Goal: Information Seeking & Learning: Learn about a topic

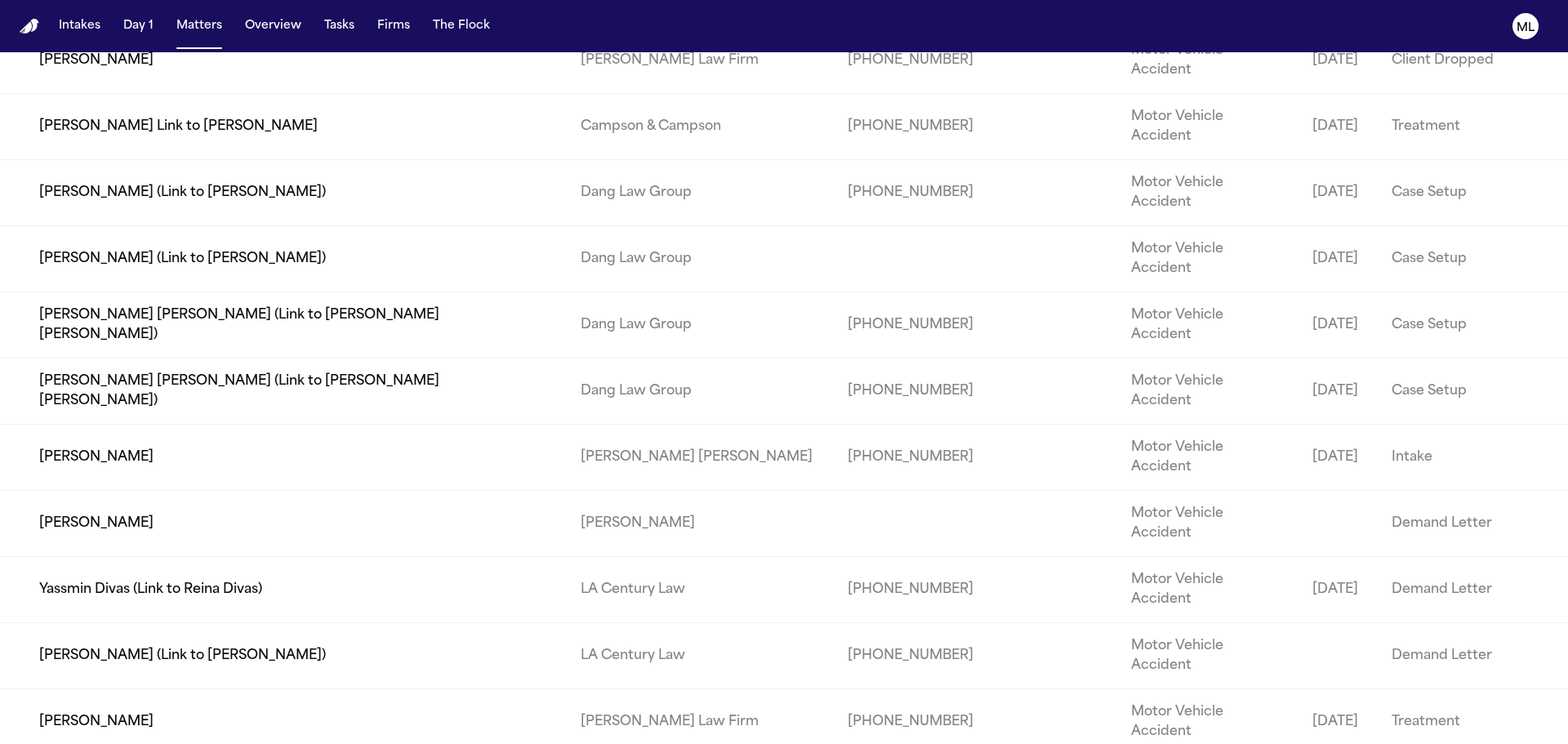
scroll to position [2775, 0]
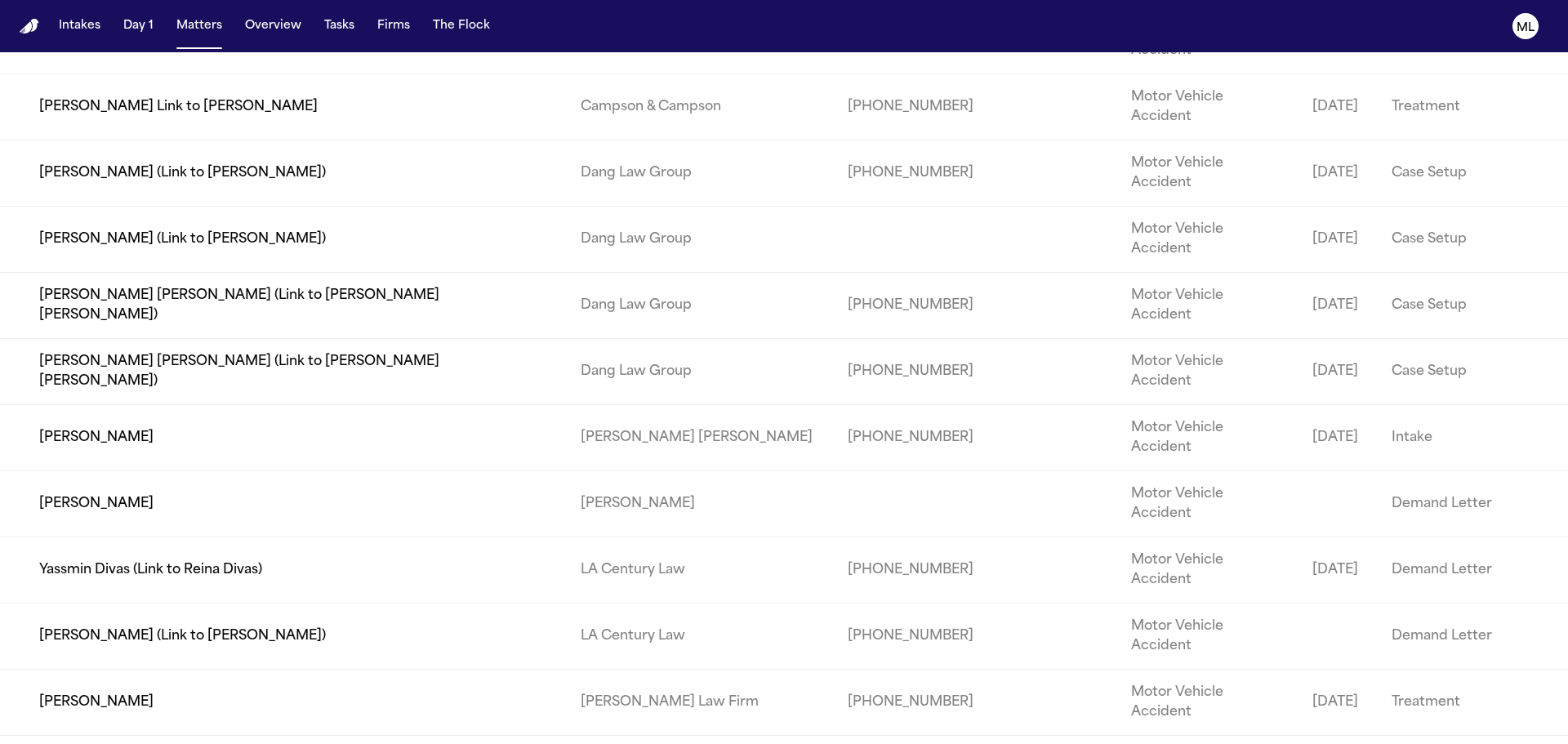
type input "*****"
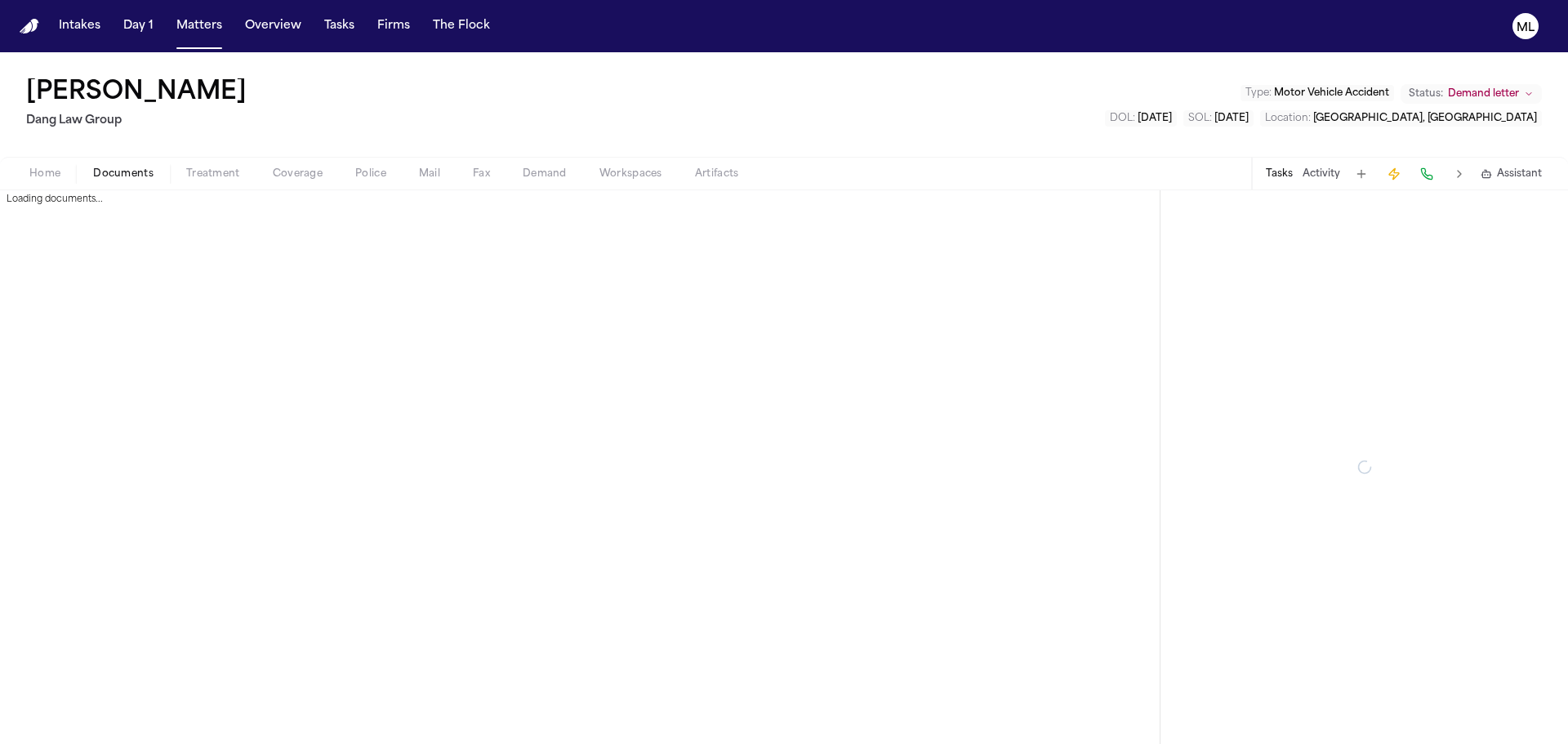
click at [128, 167] on span "Documents" at bounding box center [123, 173] width 60 height 13
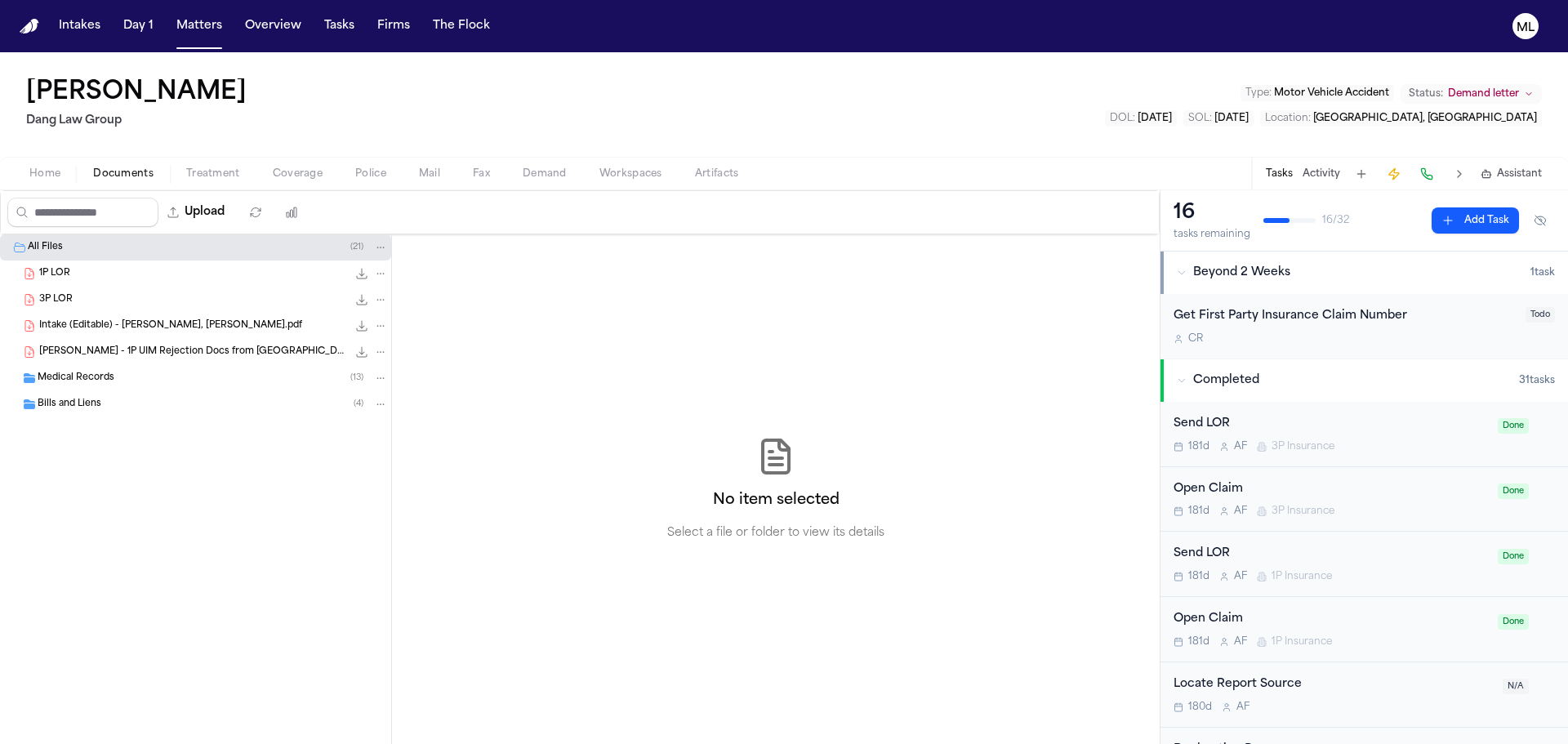
click at [99, 343] on div "M. Arteaga - 1P UIM Rejection Docs from Bristol West - 3.7.25 610.2 KB • PDF" at bounding box center [214, 351] width 349 height 16
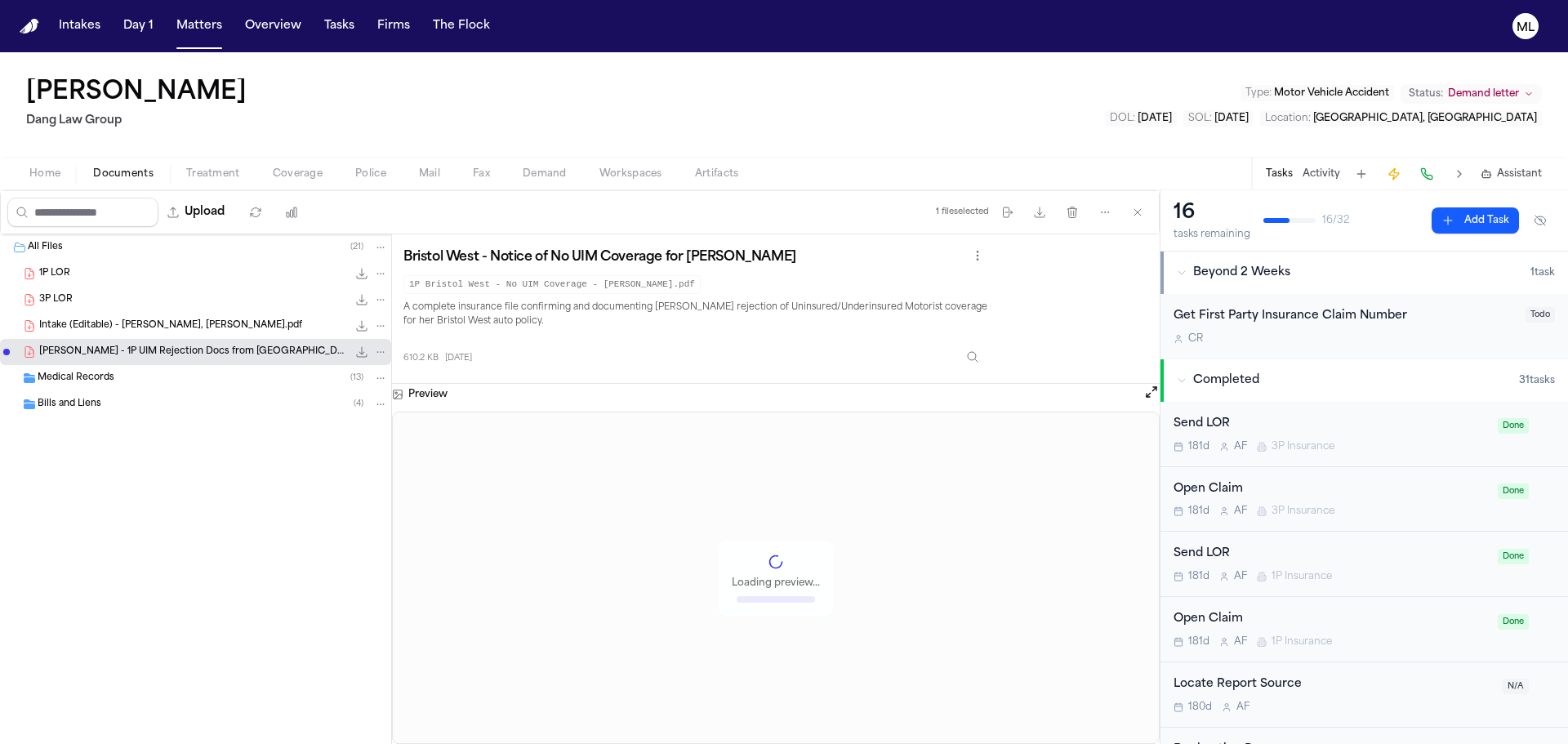
click at [76, 297] on div "3P LOR 219.7 KB • PDF" at bounding box center [214, 299] width 349 height 16
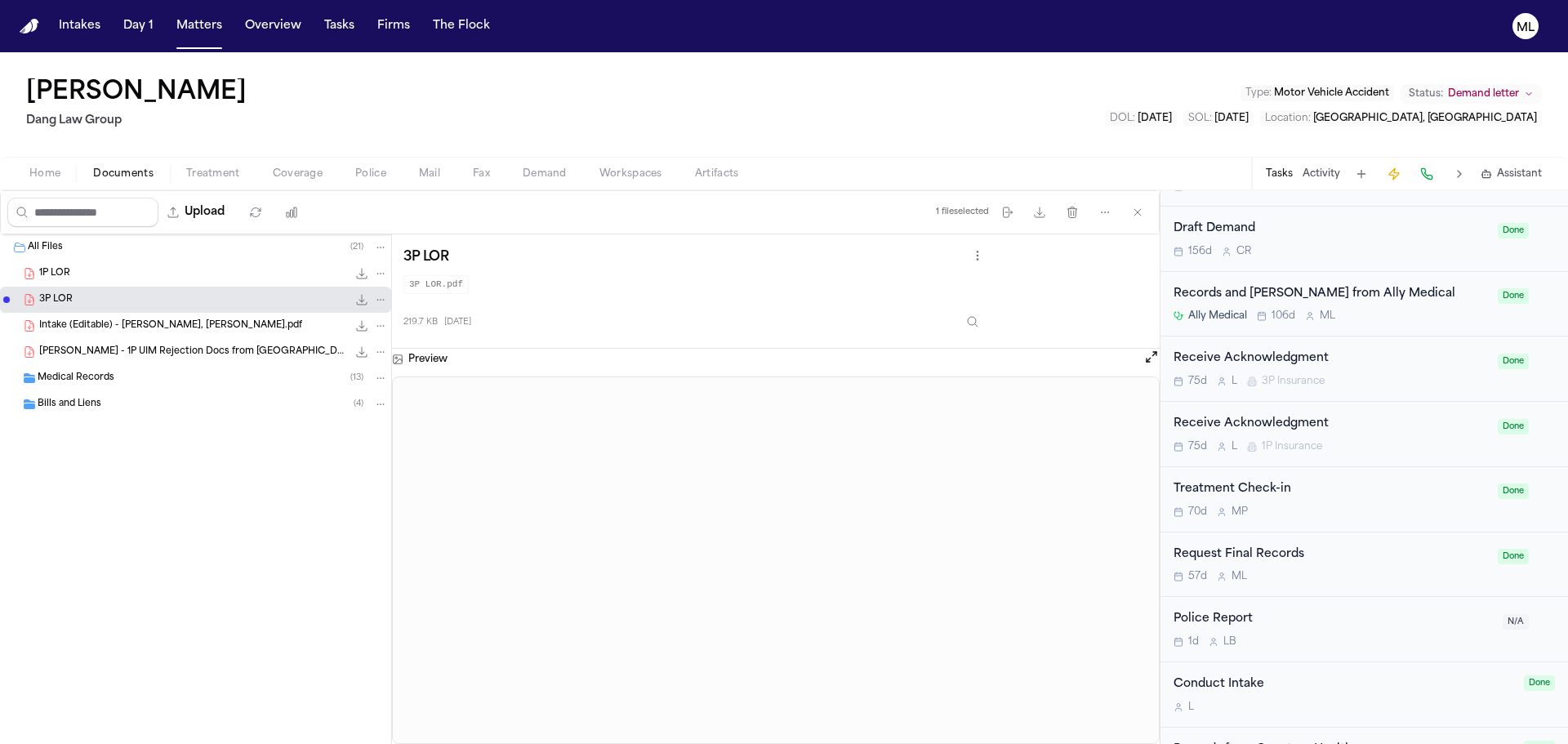
scroll to position [735, 0]
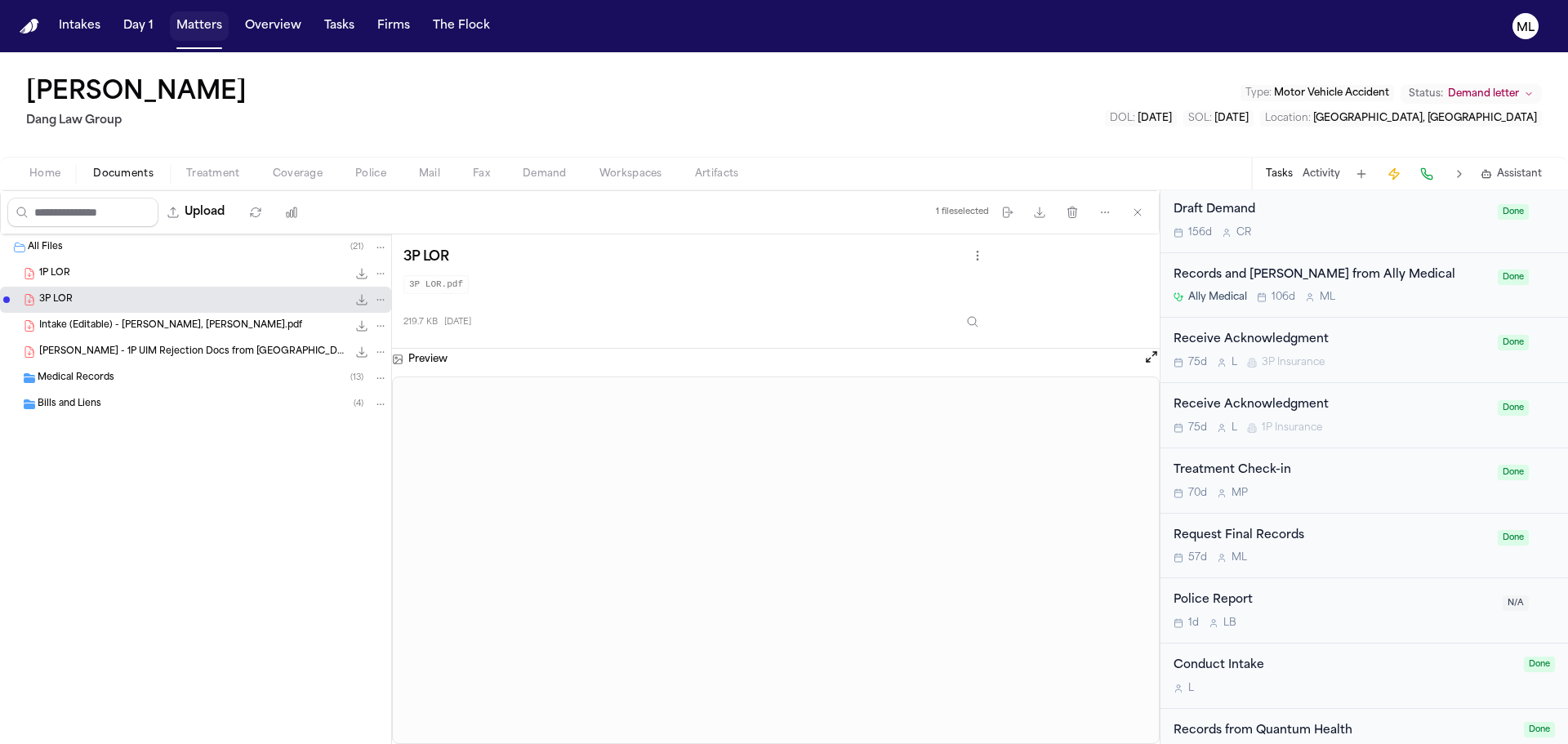
click at [200, 29] on button "Matters" at bounding box center [199, 26] width 58 height 30
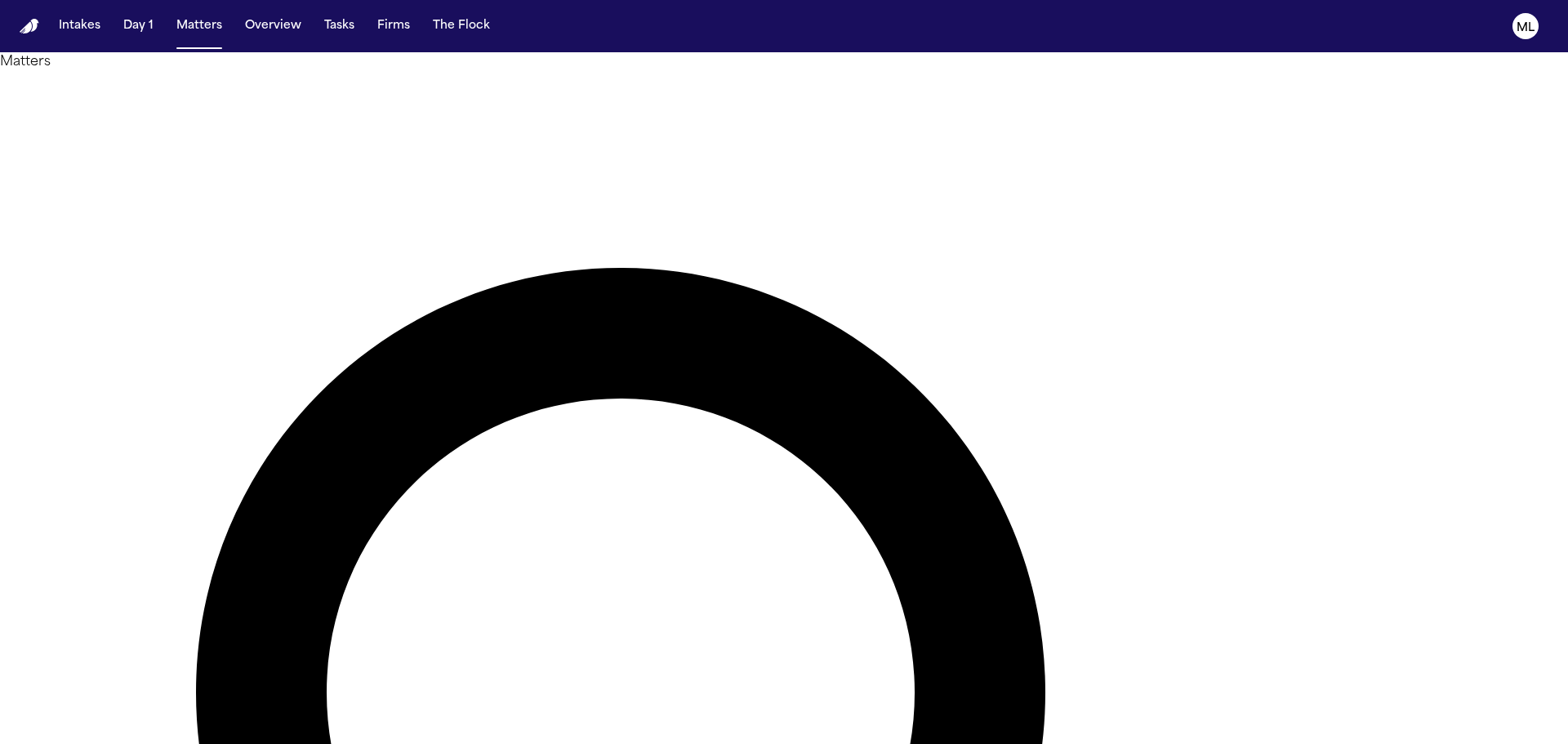
drag, startPoint x: 1020, startPoint y: 100, endPoint x: 834, endPoint y: 94, distance: 186.1
type input "*******"
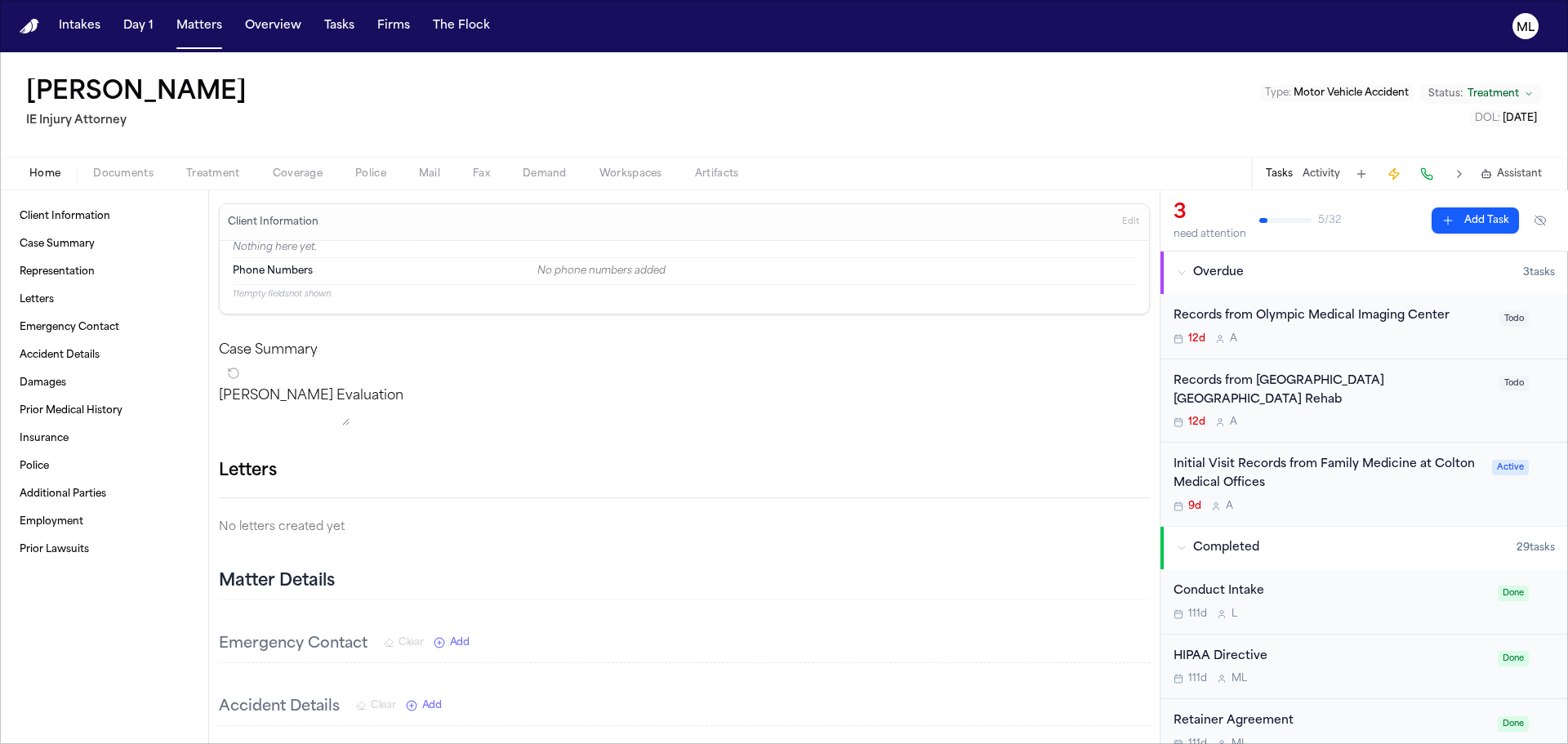
click at [1414, 492] on div "Initial Visit Records from Family Medicine at Colton Medical Offices" at bounding box center [1327, 474] width 308 height 38
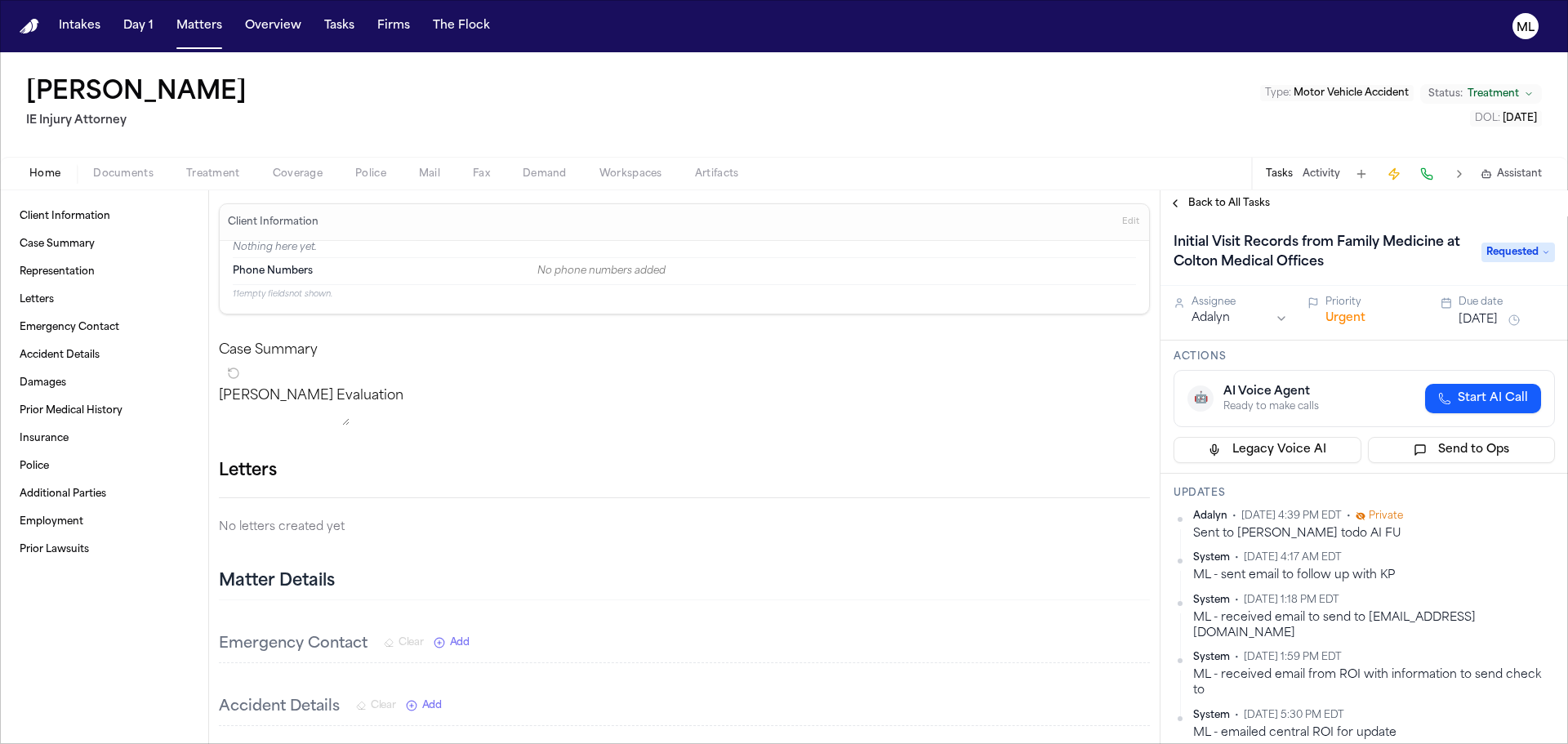
click at [1174, 204] on button "Back to All Tasks" at bounding box center [1219, 203] width 118 height 13
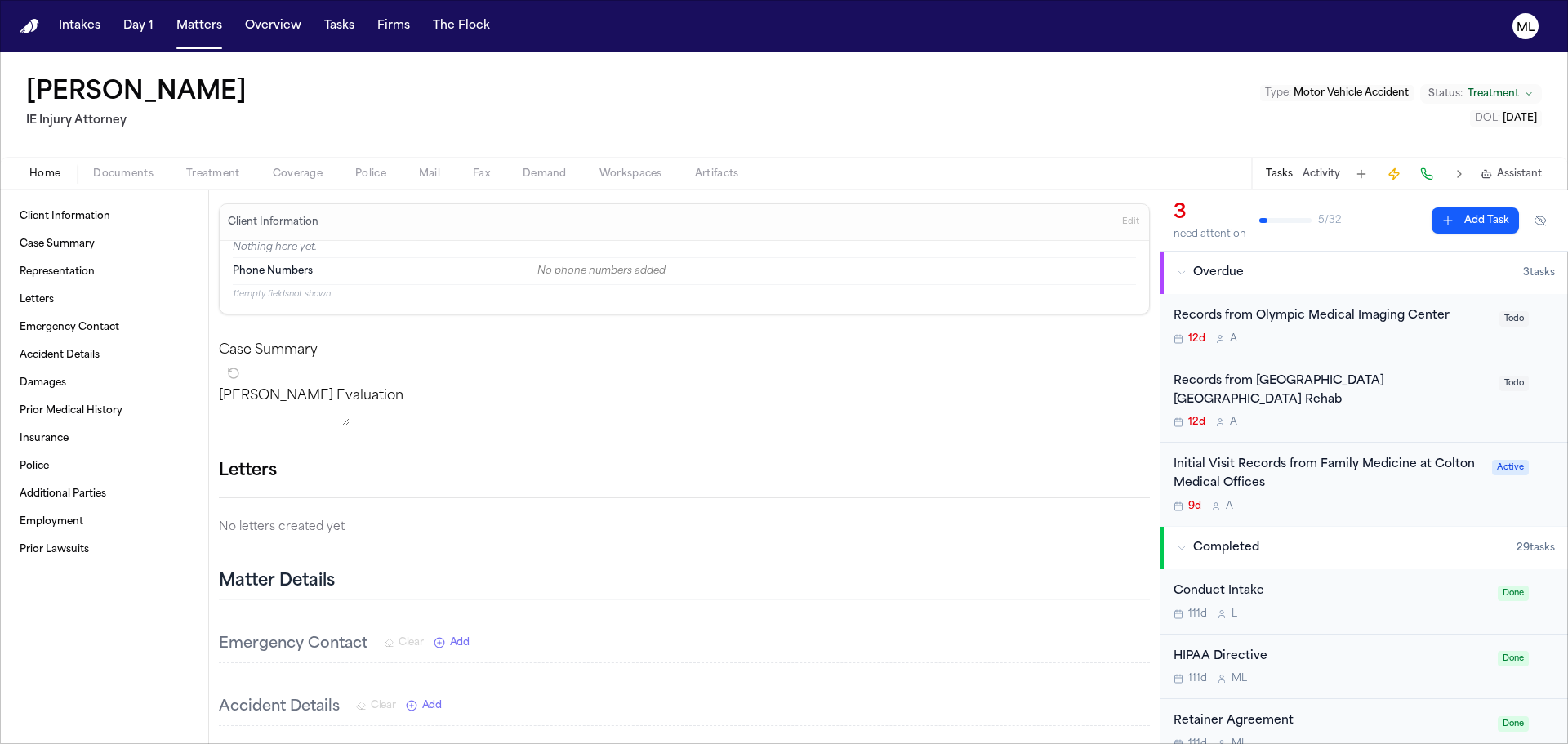
click at [1348, 416] on div "12d A" at bounding box center [1332, 421] width 316 height 13
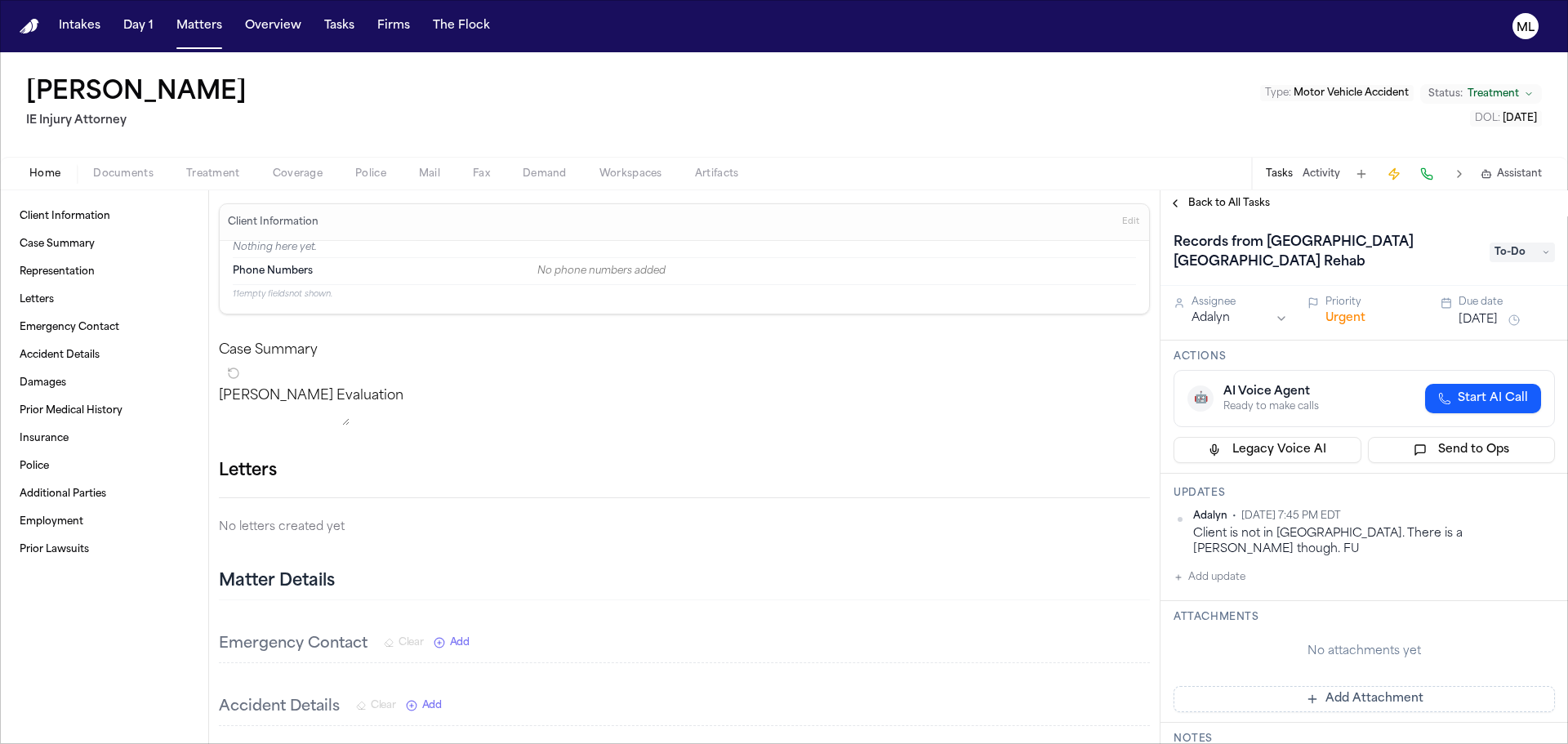
click at [1204, 195] on div "Back to All Tasks" at bounding box center [1364, 203] width 407 height 26
click at [1235, 205] on span "Back to All Tasks" at bounding box center [1229, 203] width 82 height 13
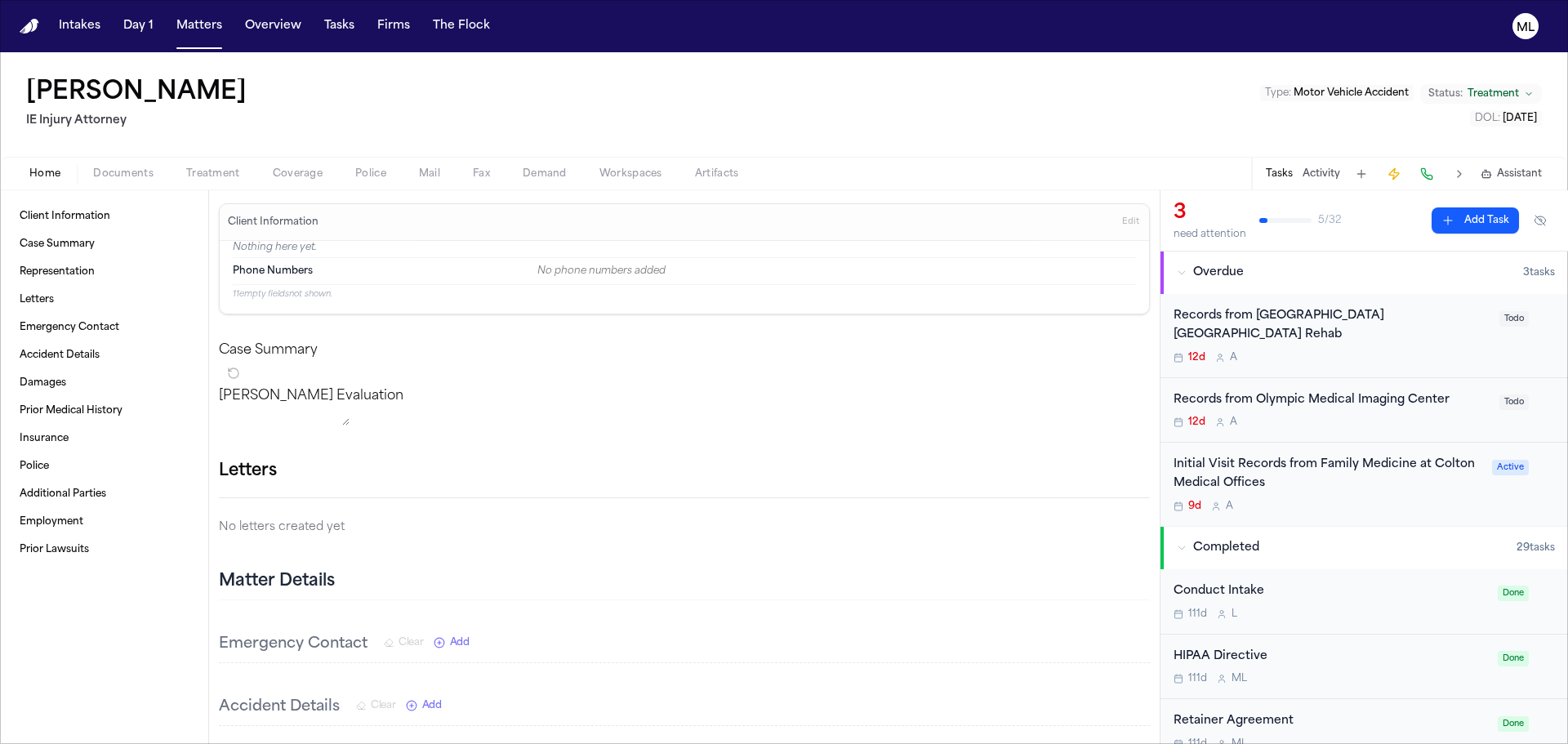
click at [1356, 359] on div "12d A" at bounding box center [1332, 358] width 316 height 13
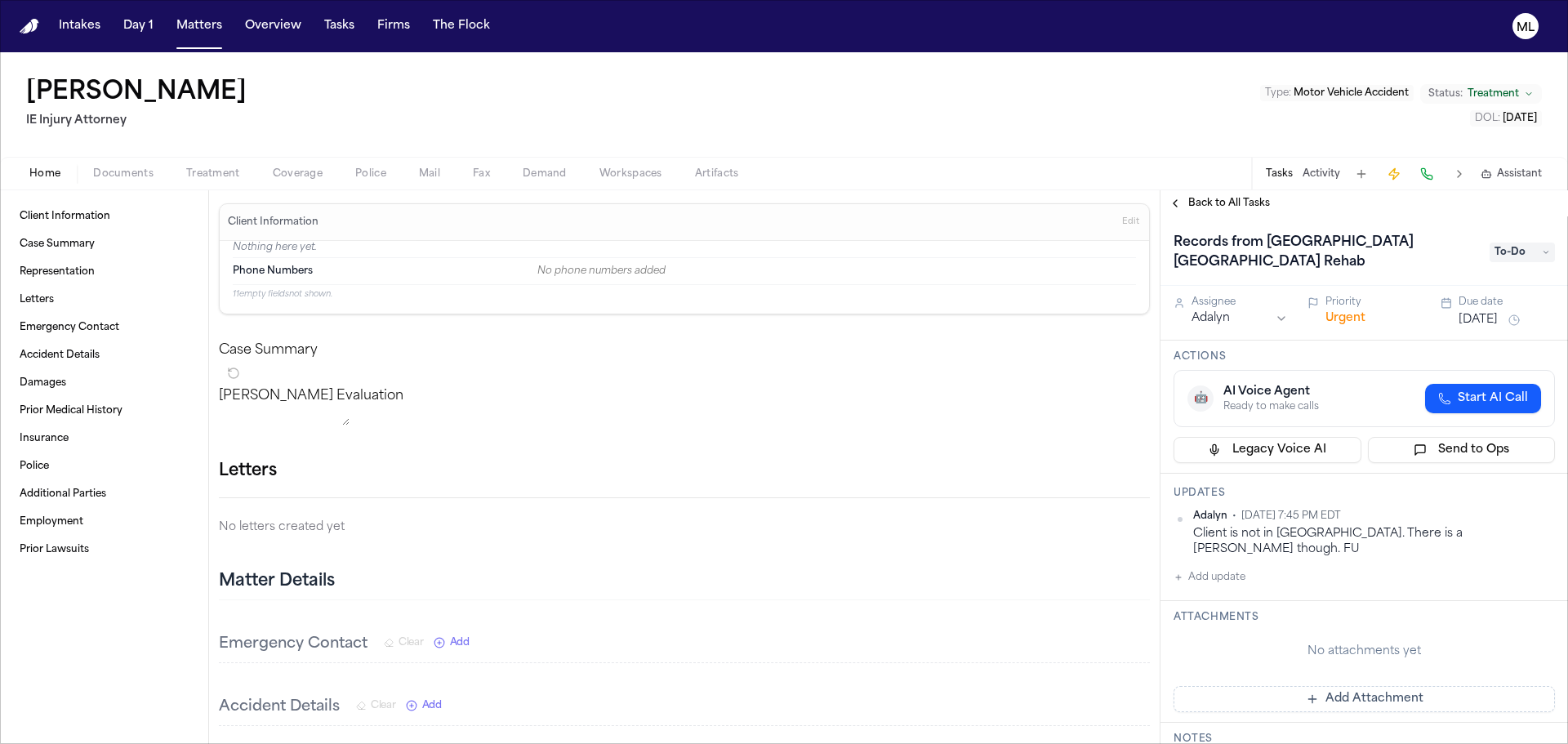
click at [1215, 201] on span "Back to All Tasks" at bounding box center [1229, 203] width 82 height 13
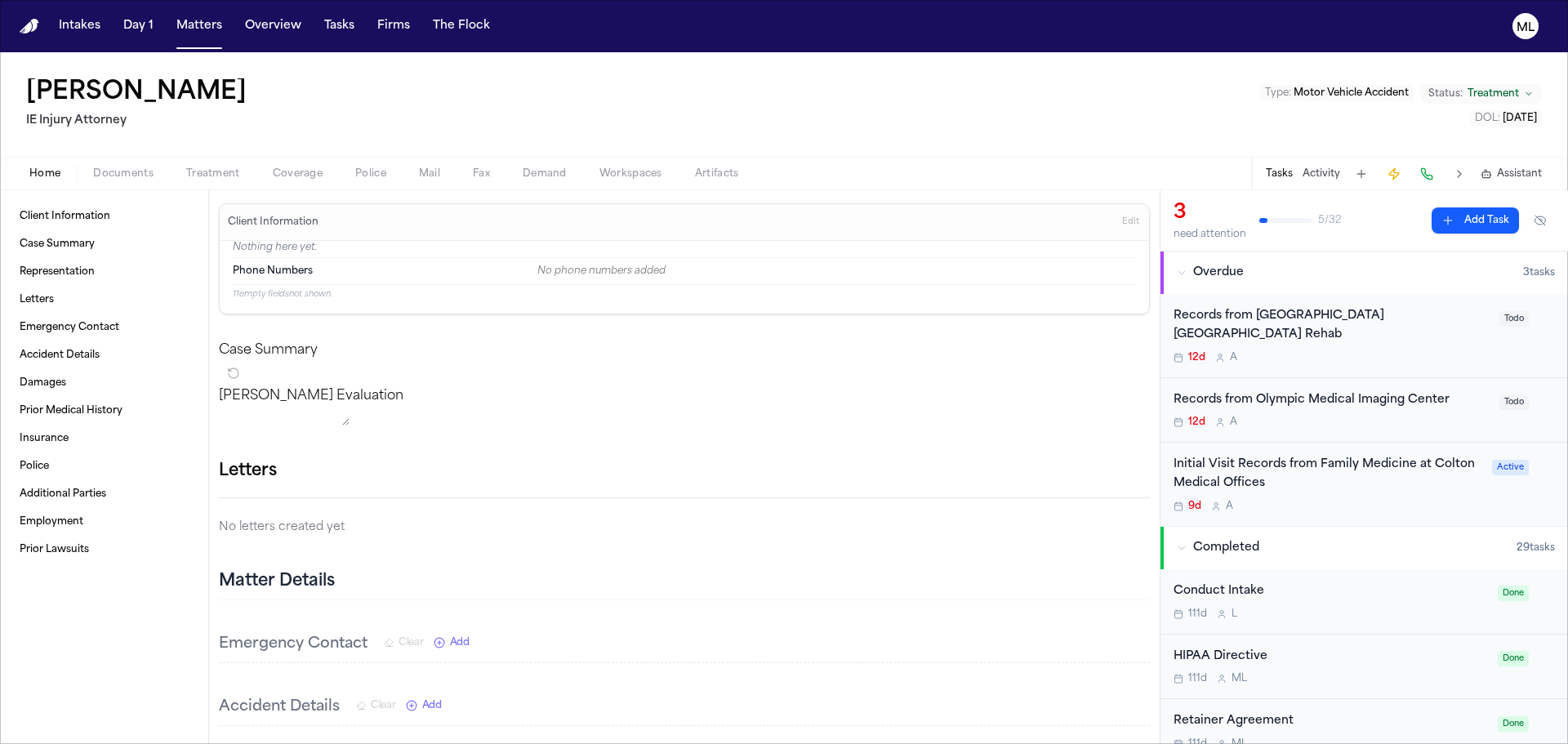
click at [1334, 512] on div "Initial Visit Records from Family Medicine at Colton Medical Offices 9d A Active" at bounding box center [1364, 483] width 407 height 84
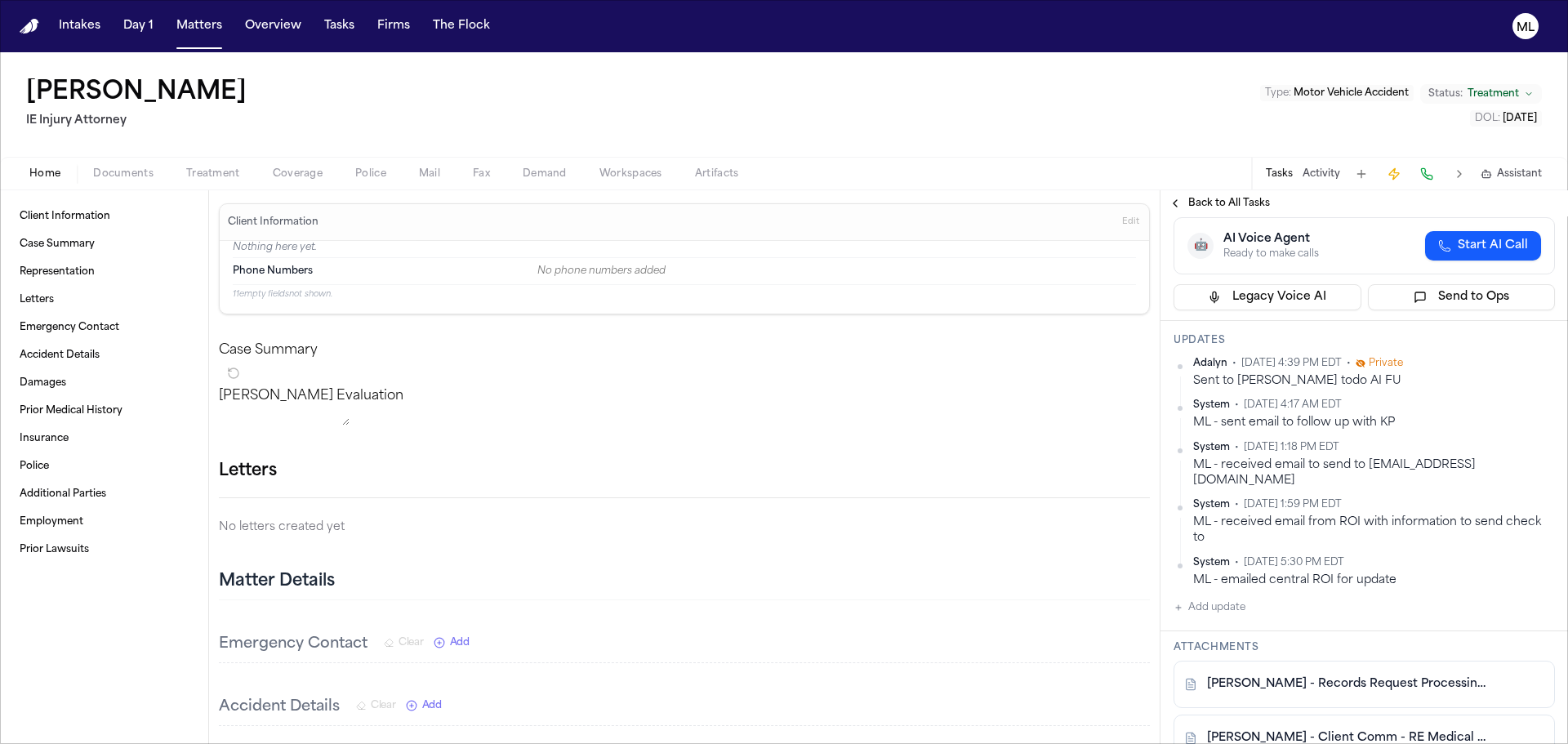
scroll to position [408, 0]
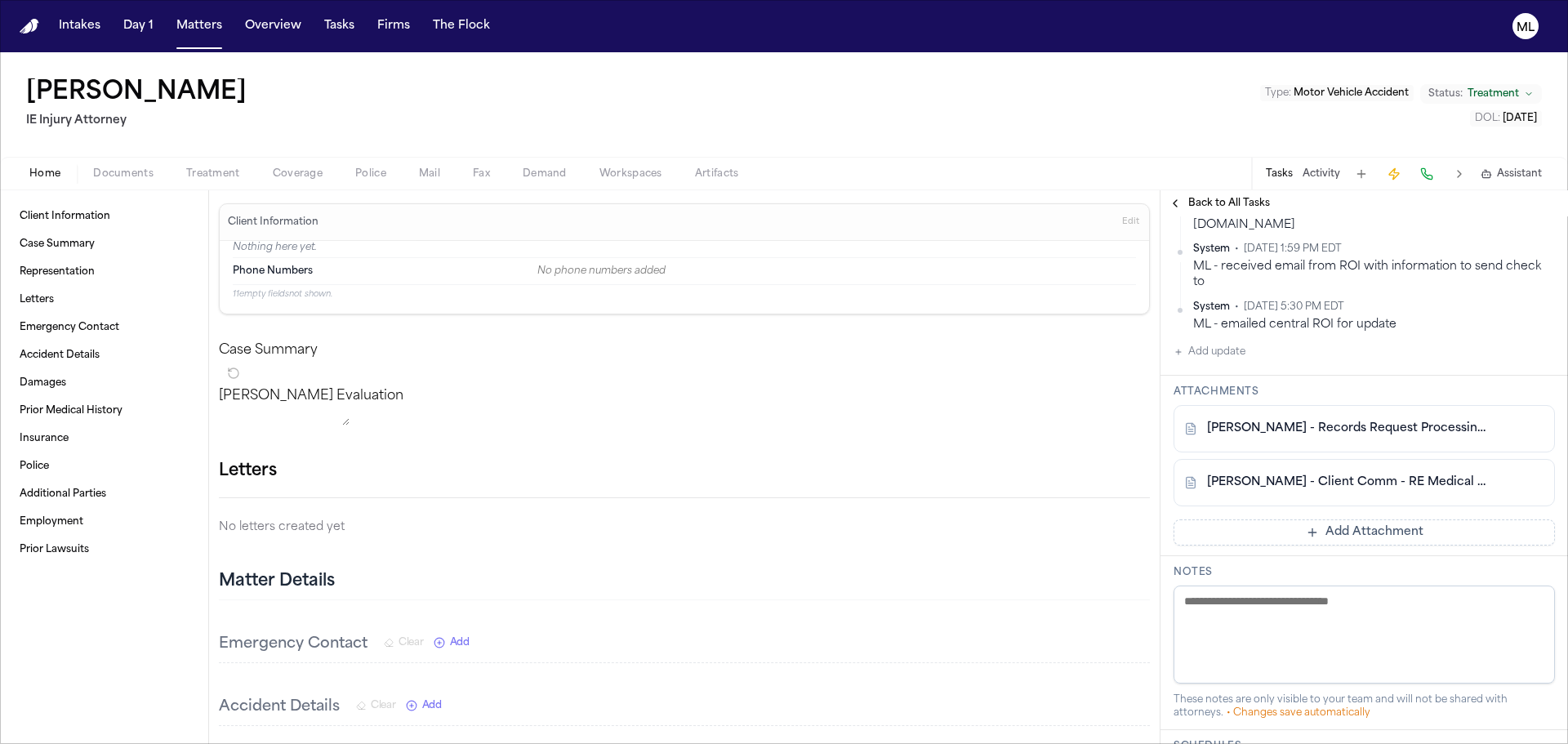
click at [1360, 474] on link "B. Arteaga - Client Comm - RE Medical Records Request - 5.30.25" at bounding box center [1348, 483] width 281 height 16
click at [1309, 421] on link "B. Arteaga - Records Request Processing Notice - 6.23.25" at bounding box center [1348, 429] width 281 height 16
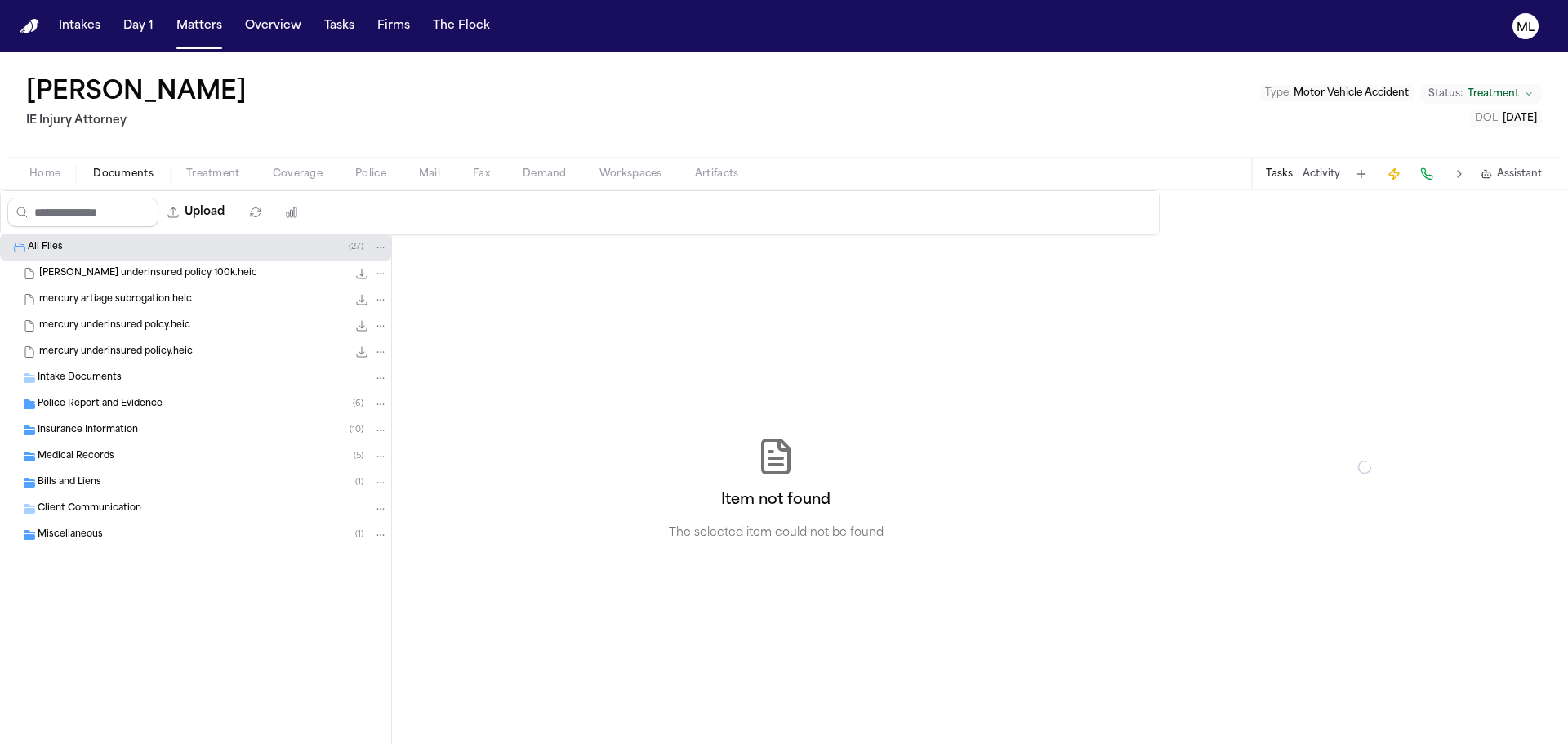
click at [118, 175] on span "Documents" at bounding box center [123, 173] width 60 height 13
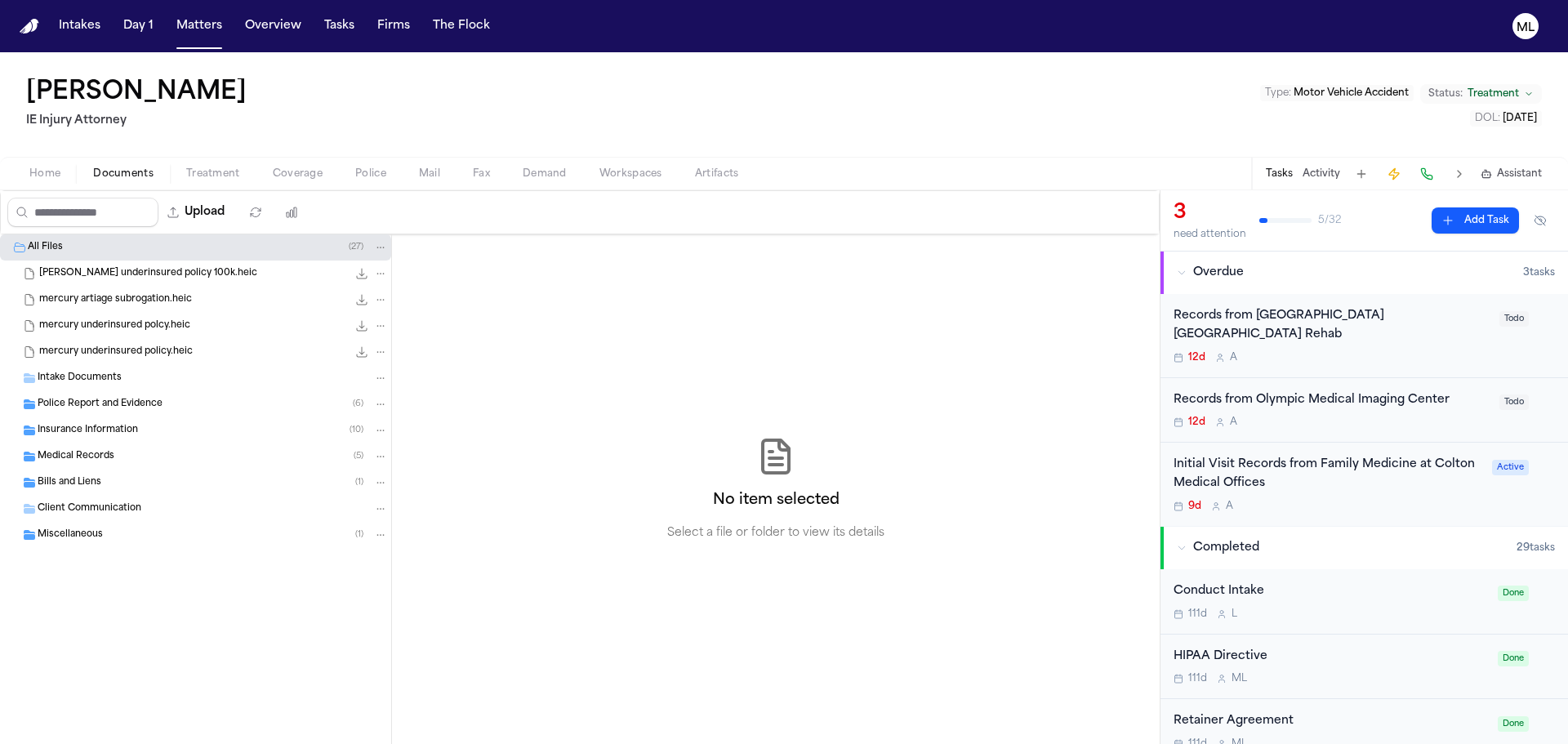
click at [101, 465] on div "Medical Records ( 5 )" at bounding box center [195, 456] width 391 height 26
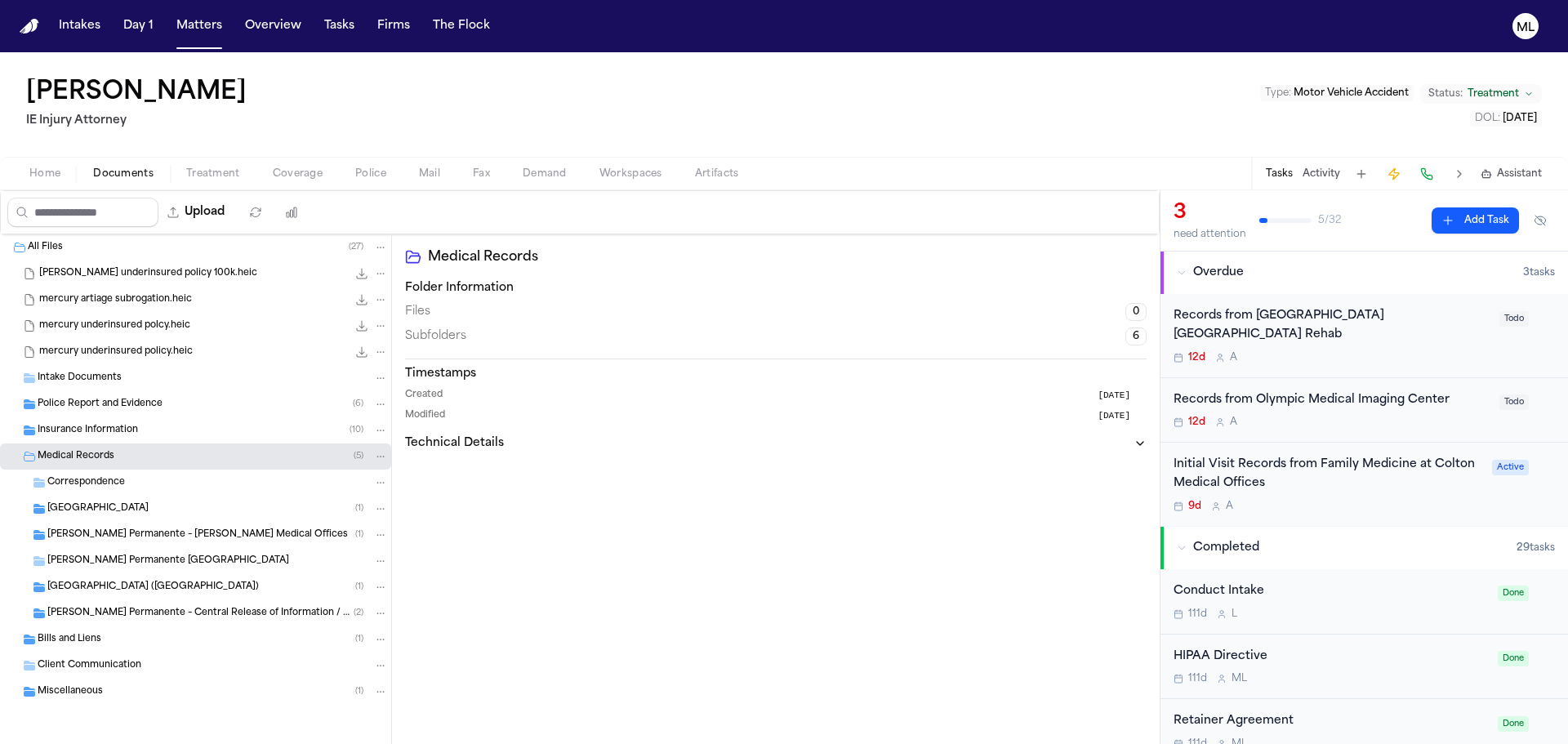
click at [148, 509] on span "San Antonio Regional Hospital" at bounding box center [98, 509] width 102 height 13
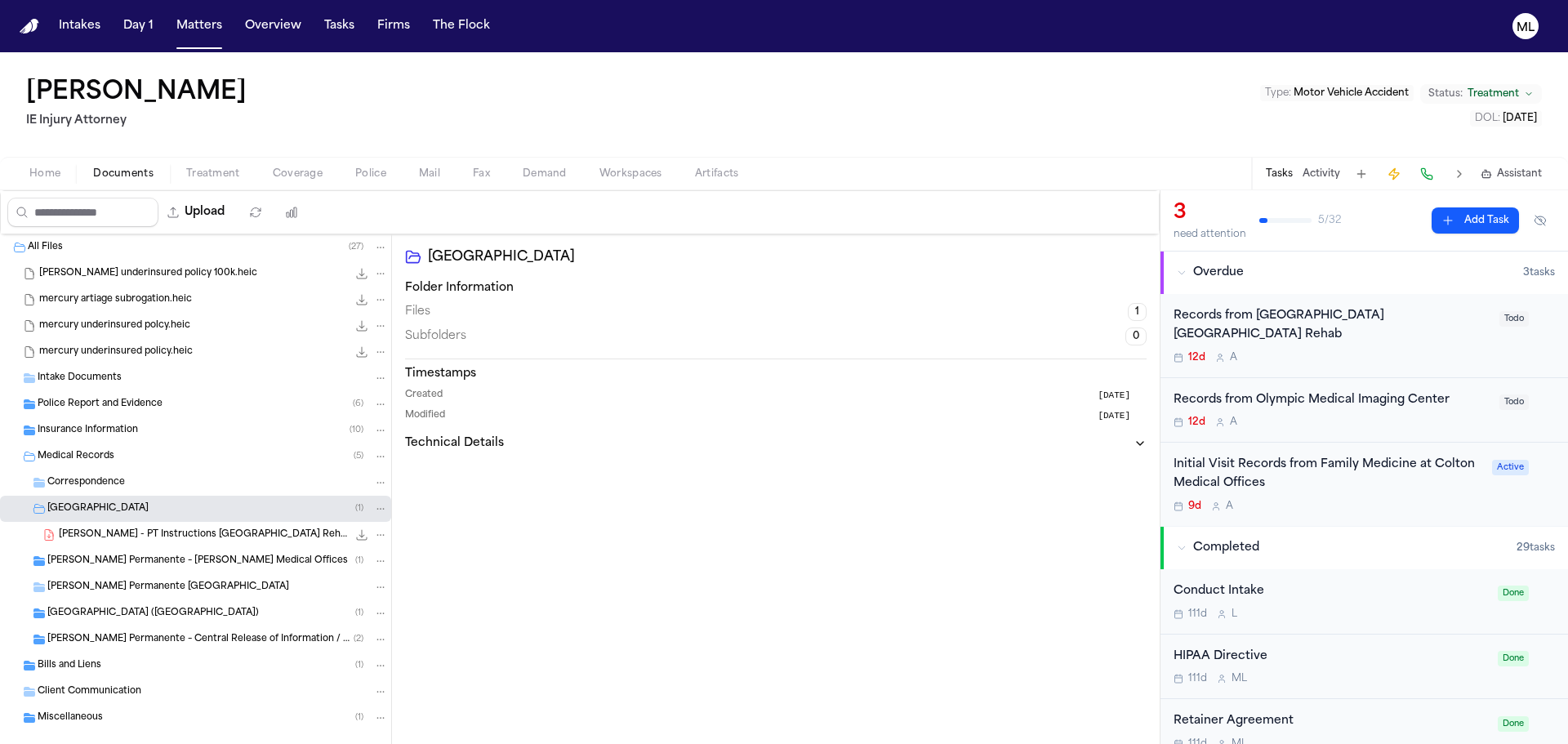
click at [163, 558] on span "Kaiser Permanente – Indio Monroe Medical Offices" at bounding box center [198, 561] width 300 height 13
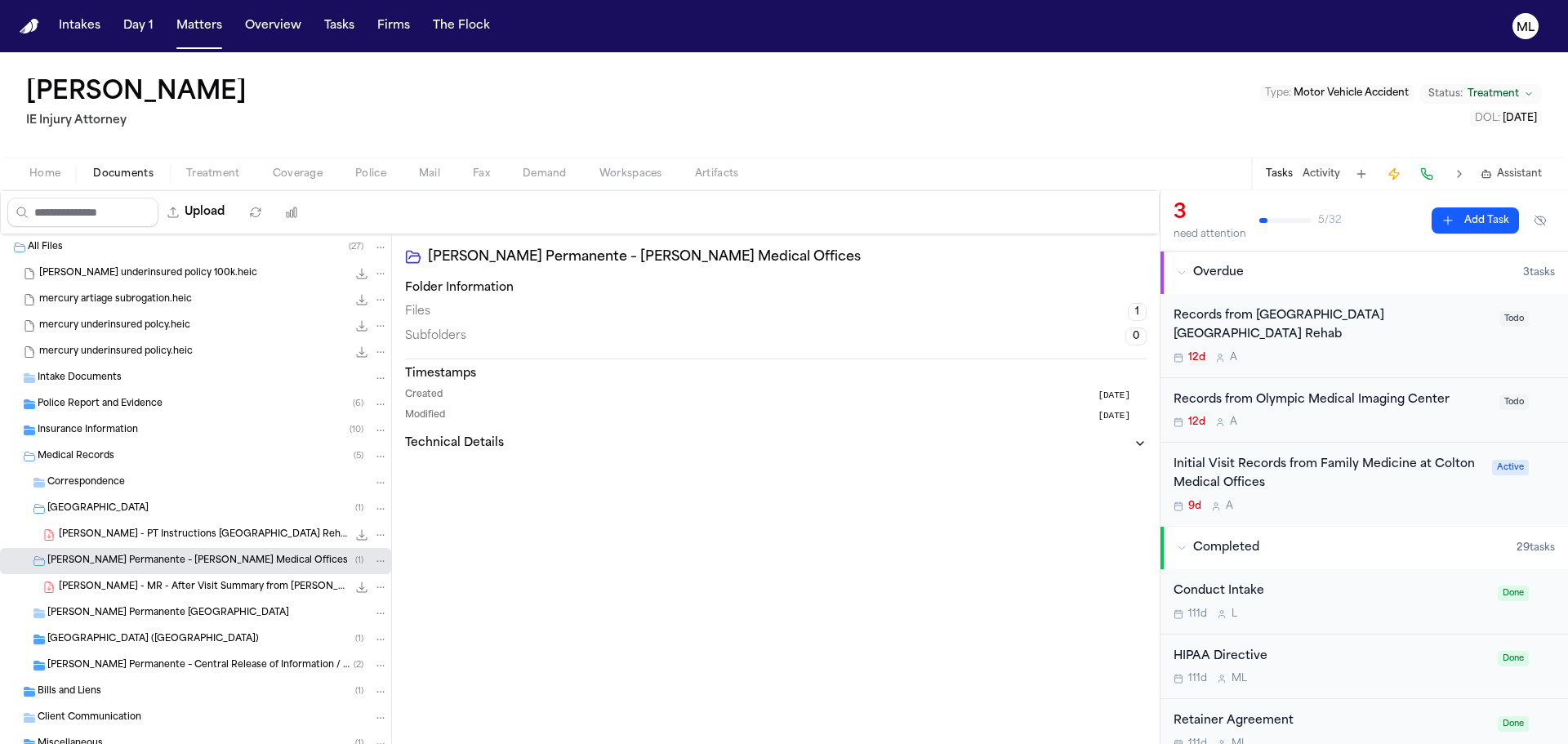
click at [175, 640] on span "Olympic Medical Imaging Center (Olympic Medical Center)" at bounding box center [153, 639] width 211 height 13
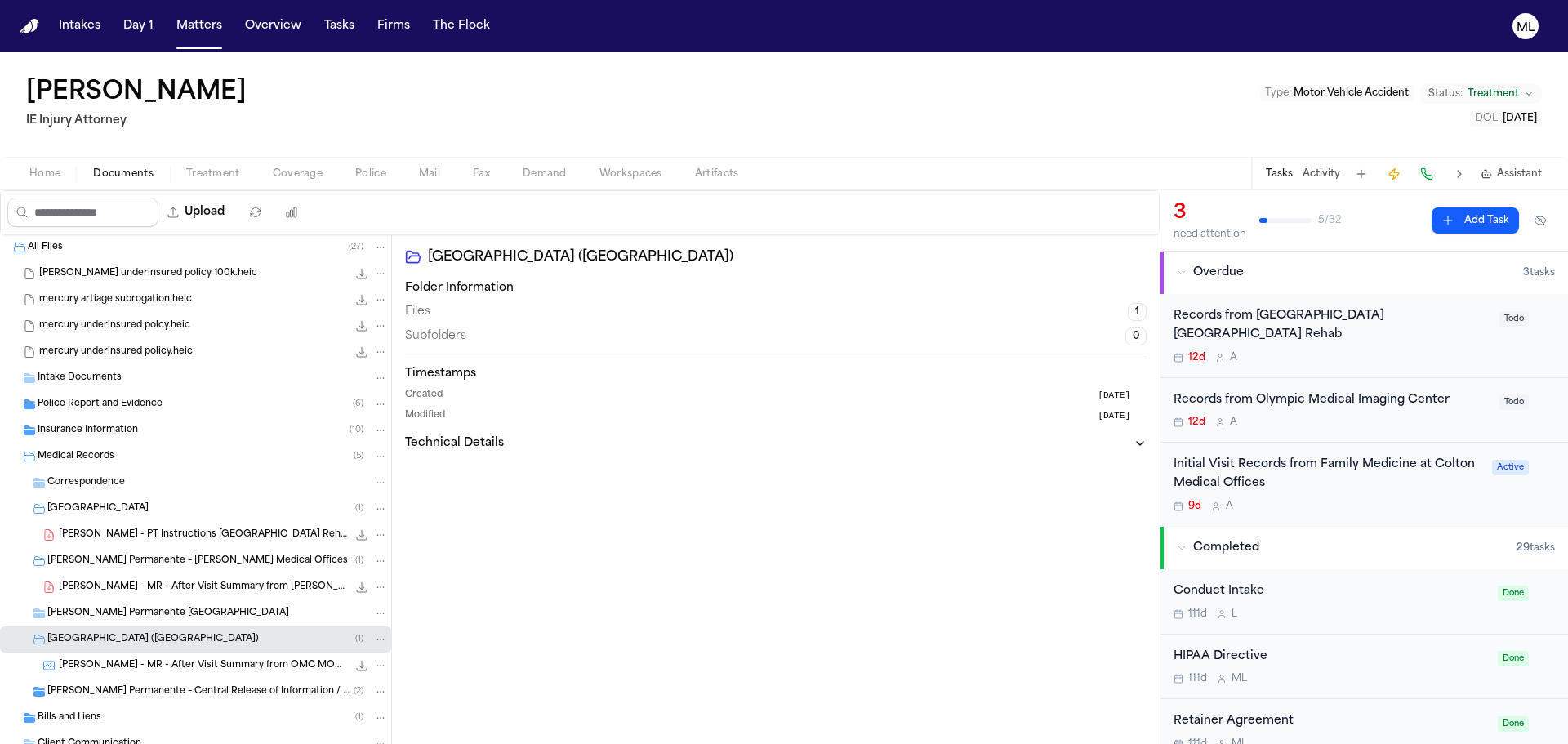
click at [195, 685] on span "Kaiser Permanente – Central Release of Information / Health Information Managem…" at bounding box center [200, 691] width 307 height 13
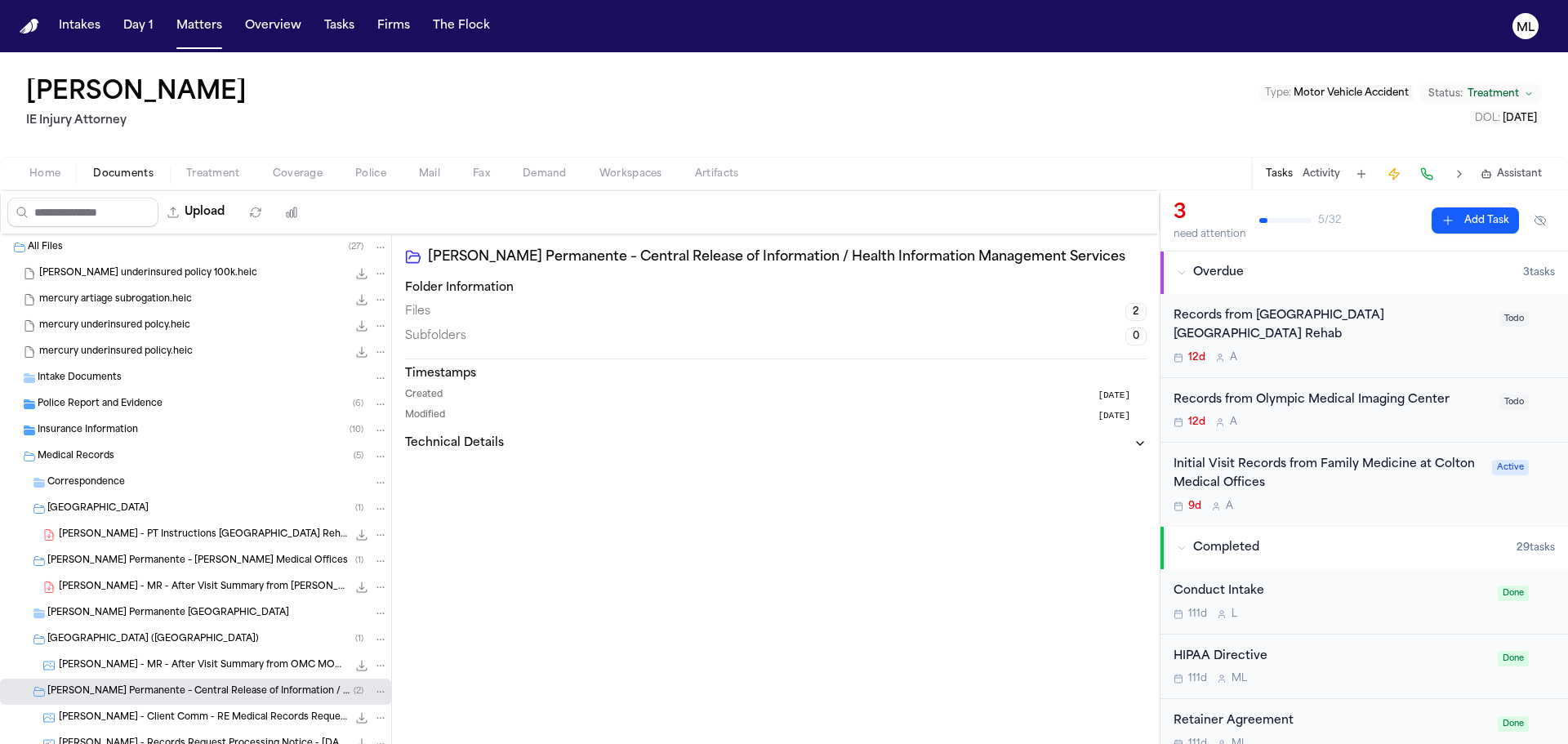
scroll to position [129, 0]
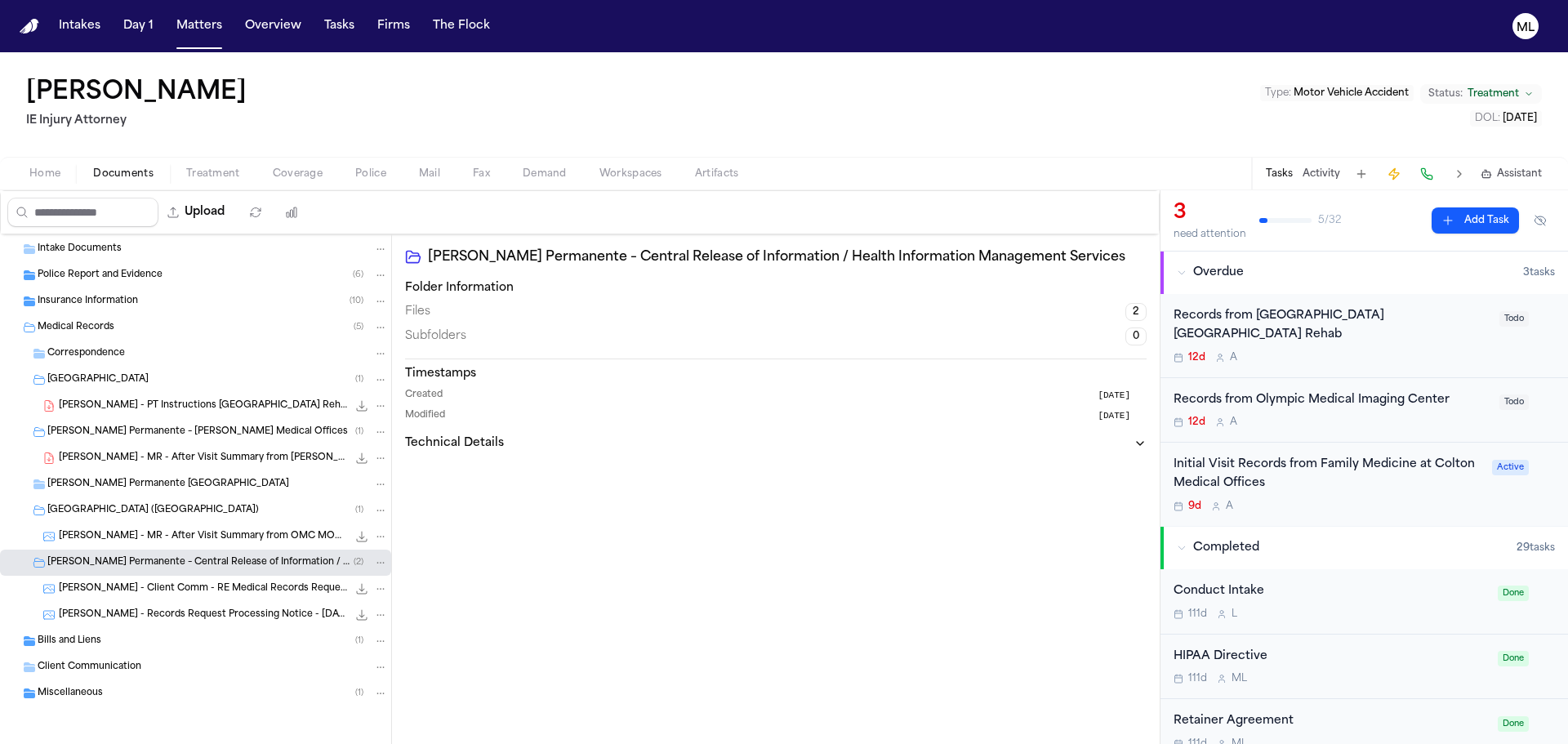
click at [1357, 494] on div "Initial Visit Records from Family Medicine at Colton Medical Offices 9d A" at bounding box center [1327, 484] width 308 height 58
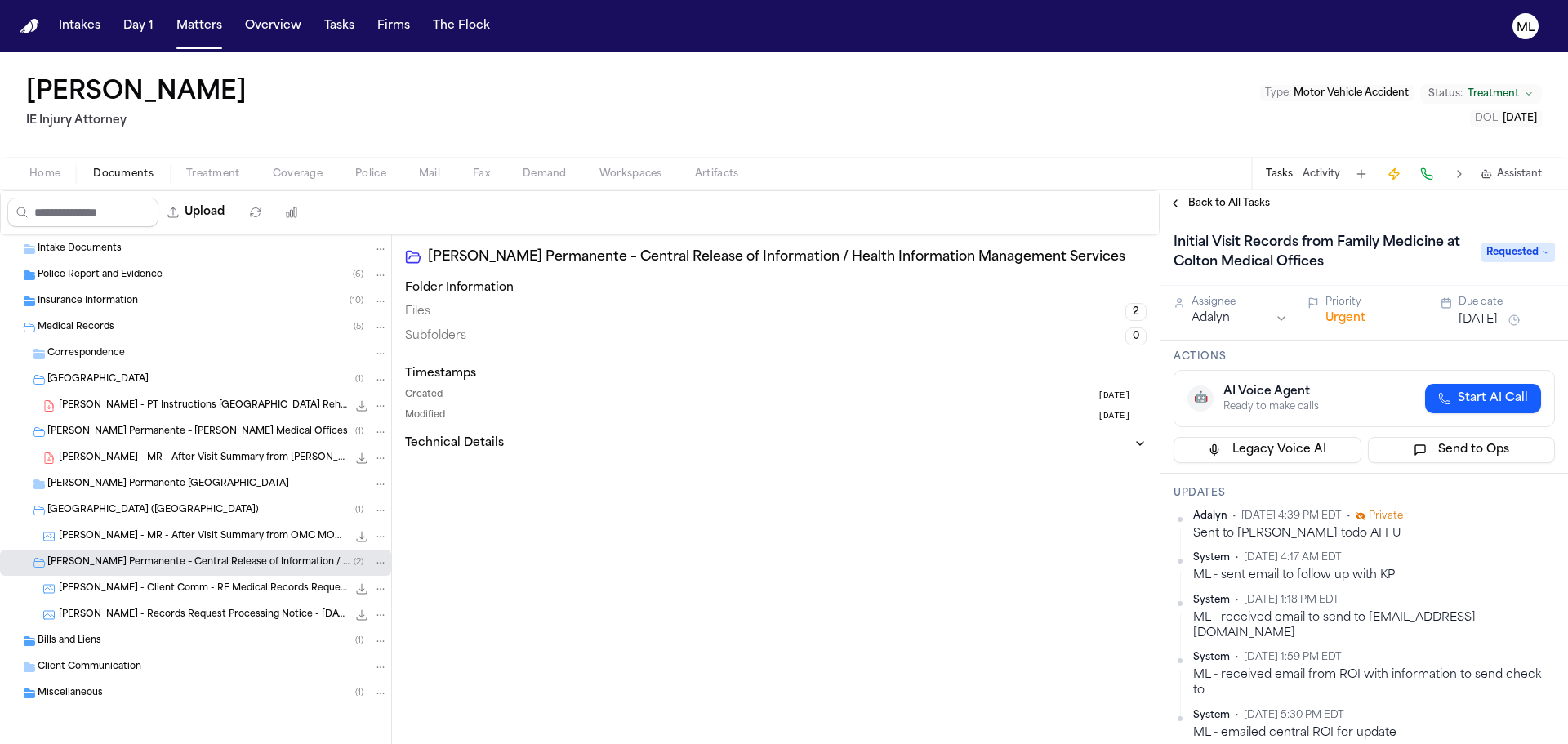
click at [1212, 201] on span "Back to All Tasks" at bounding box center [1229, 203] width 82 height 13
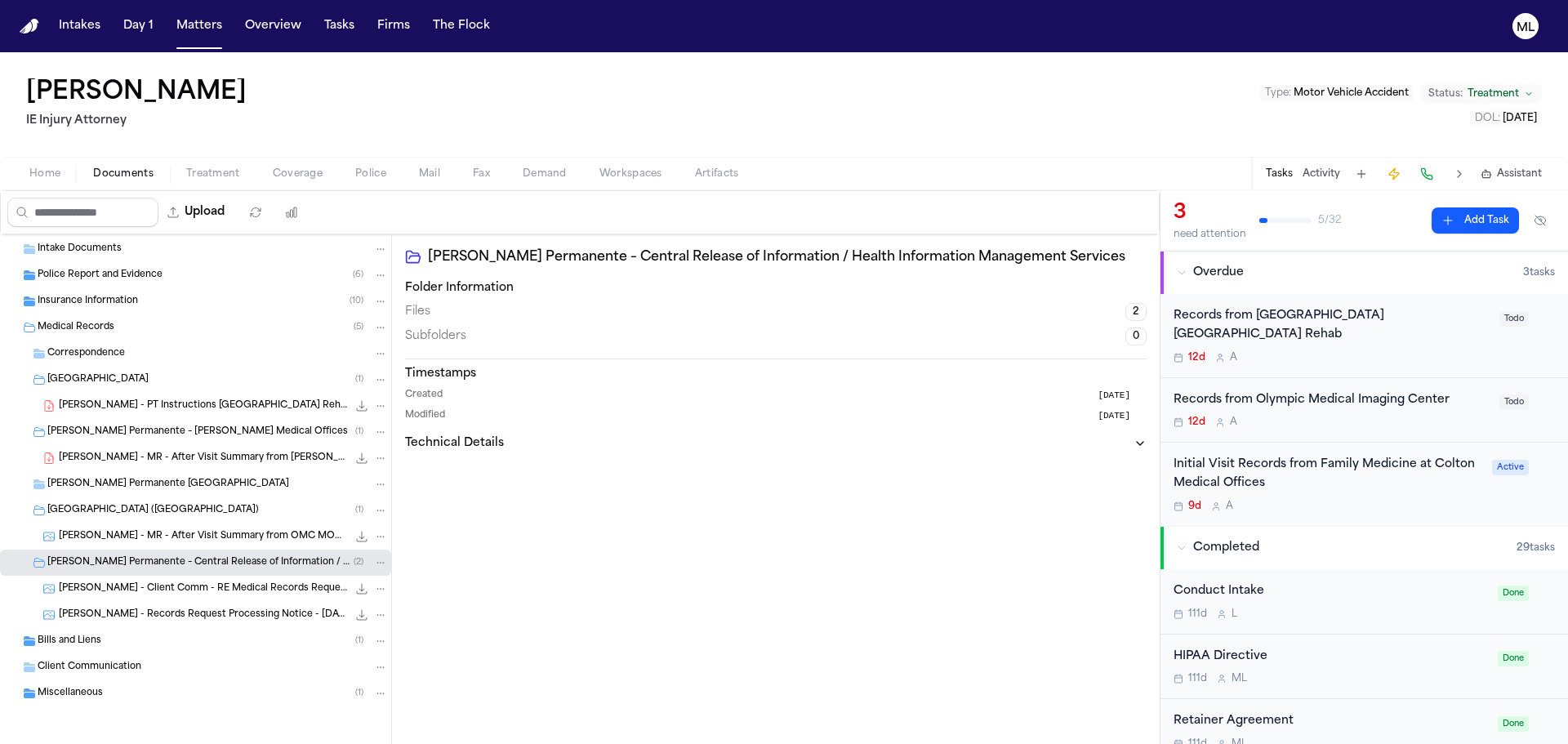
click at [111, 293] on div "Insurance Information ( 10 )" at bounding box center [195, 301] width 391 height 26
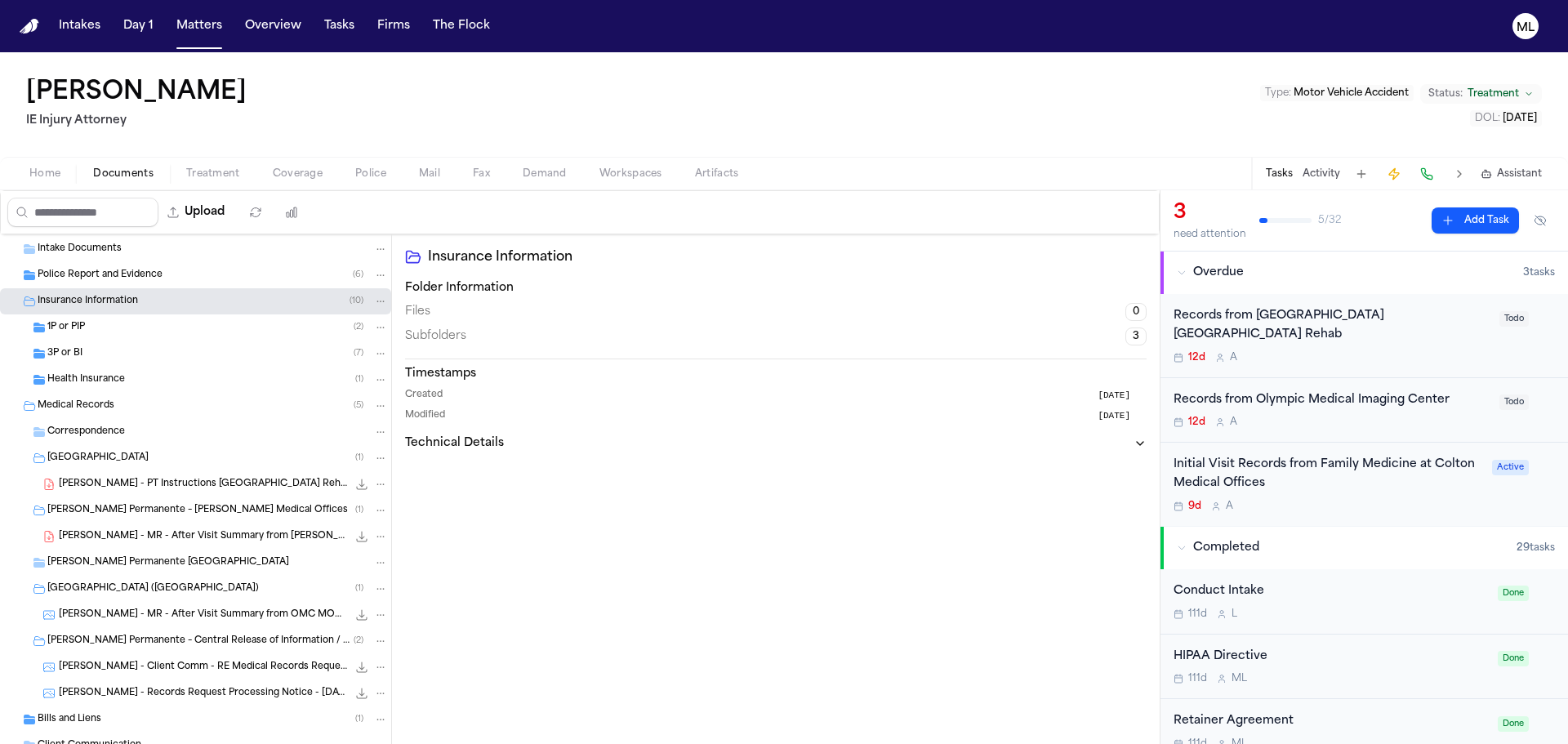
click at [96, 377] on span "Health Insurance" at bounding box center [86, 379] width 77 height 13
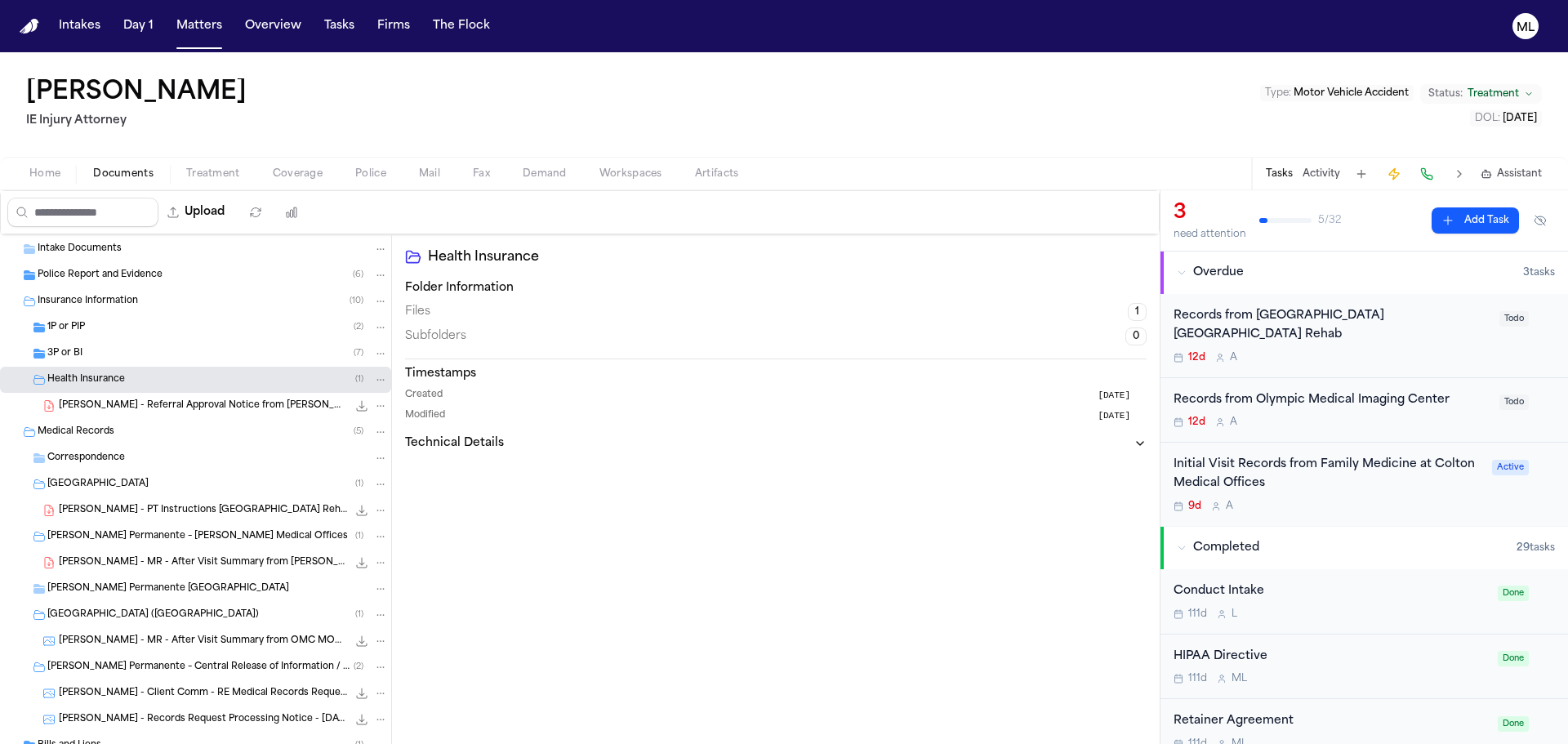
click at [177, 403] on span "B. Arteaga - Referral Approval Notice from Kaiser - 2.21.25" at bounding box center [202, 405] width 289 height 13
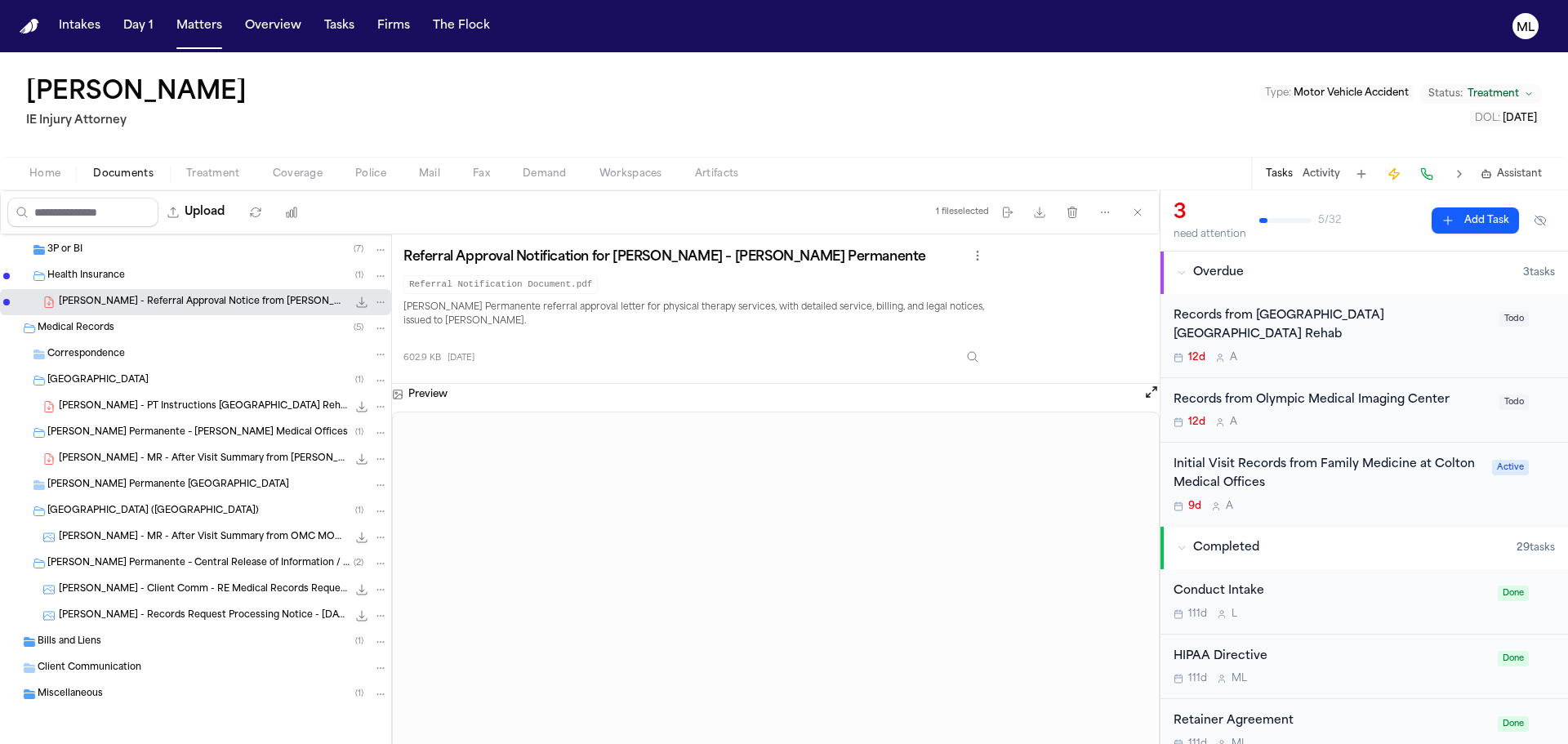
scroll to position [234, 0]
click at [100, 690] on span "Miscellaneous" at bounding box center [70, 693] width 66 height 13
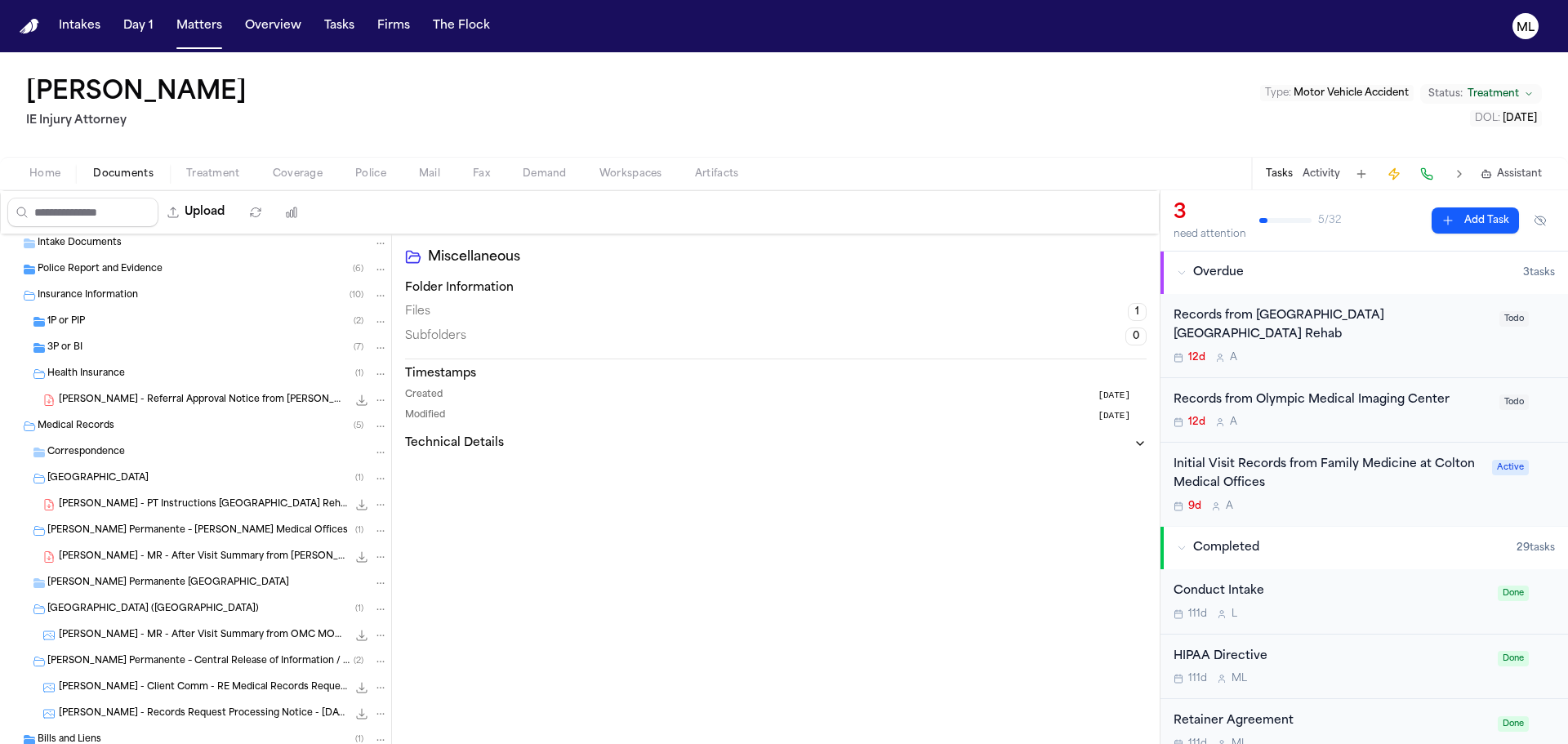
scroll to position [0, 0]
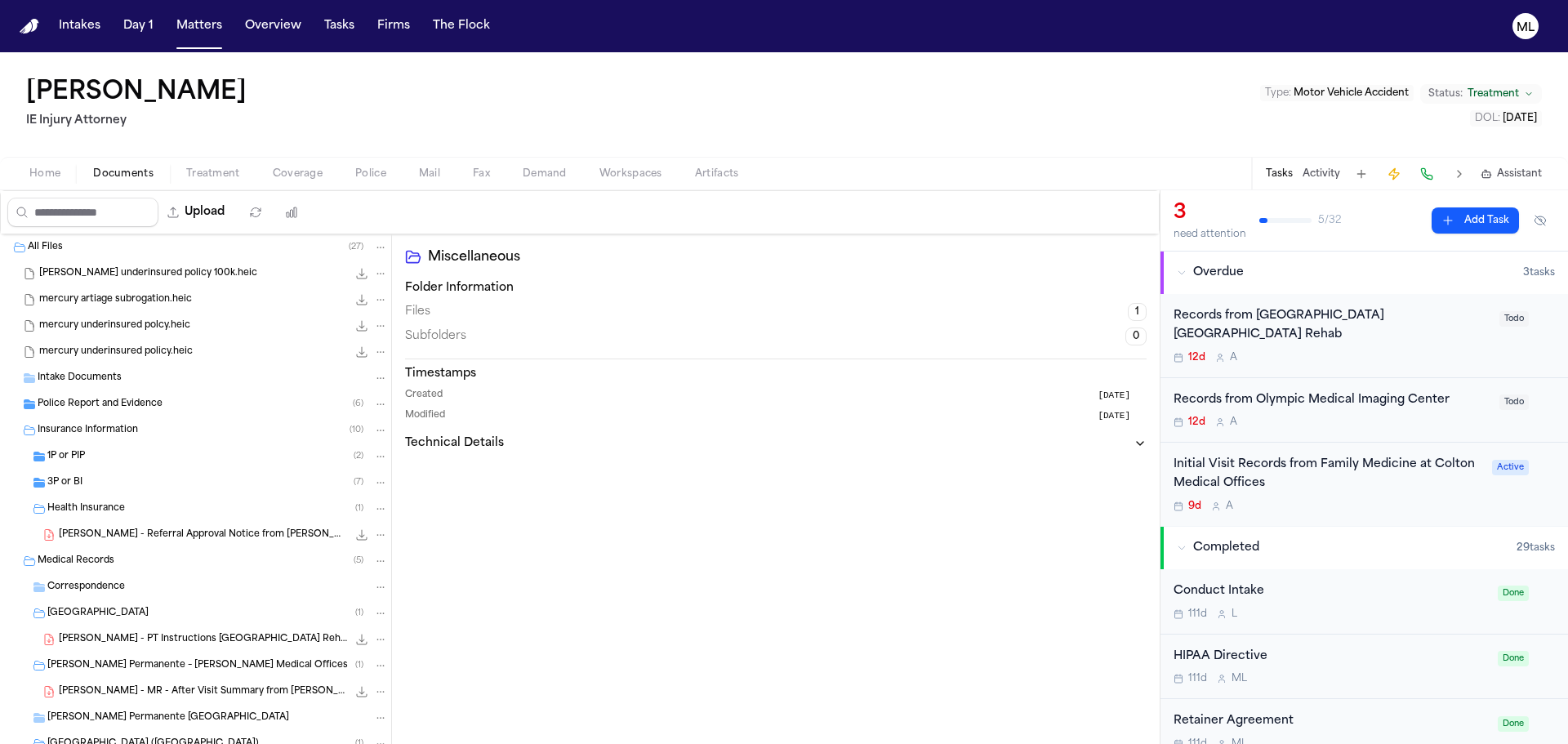
click at [95, 405] on span "Police Report and Evidence" at bounding box center [100, 403] width 125 height 13
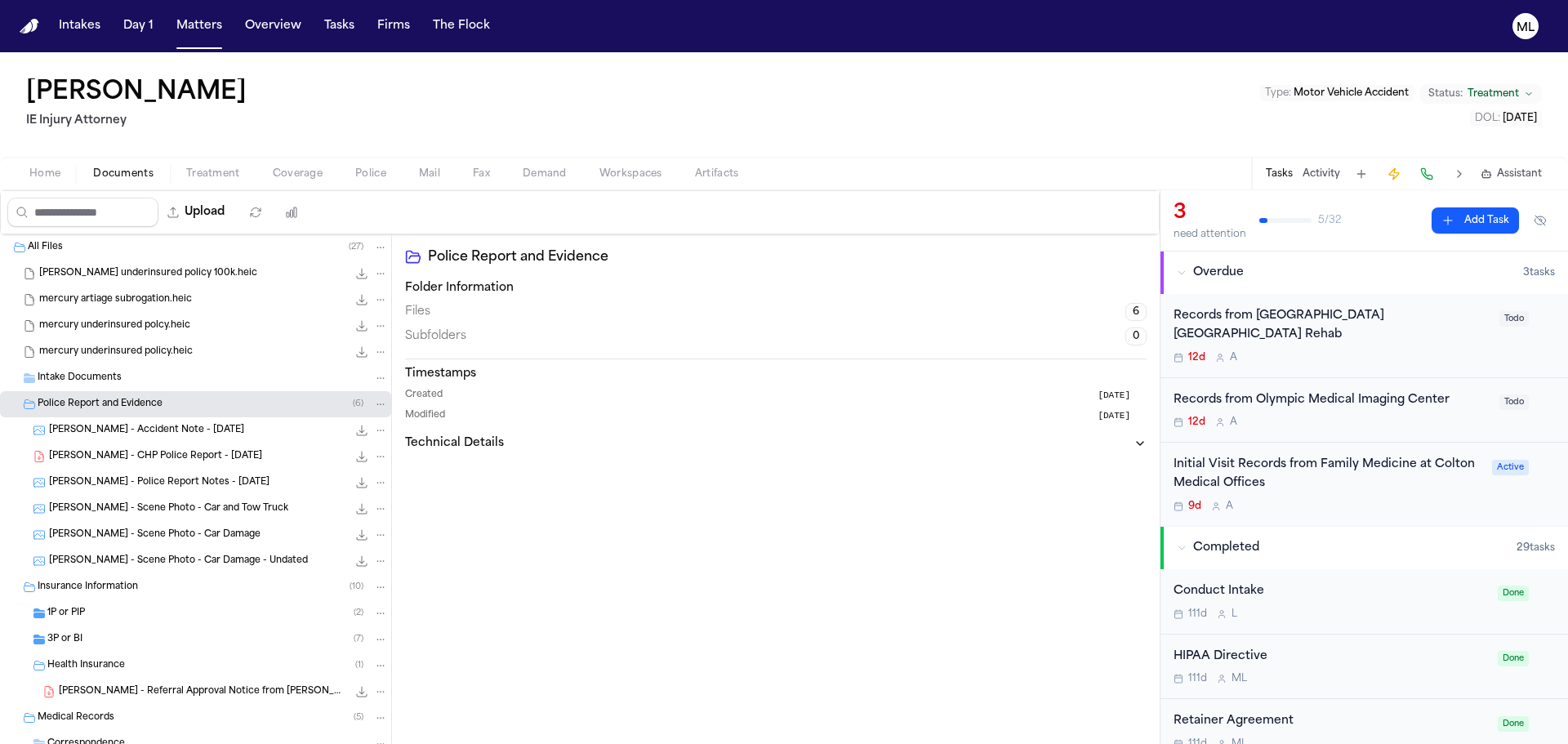
click at [142, 618] on div "1P or PIP ( 2 )" at bounding box center [218, 613] width 341 height 14
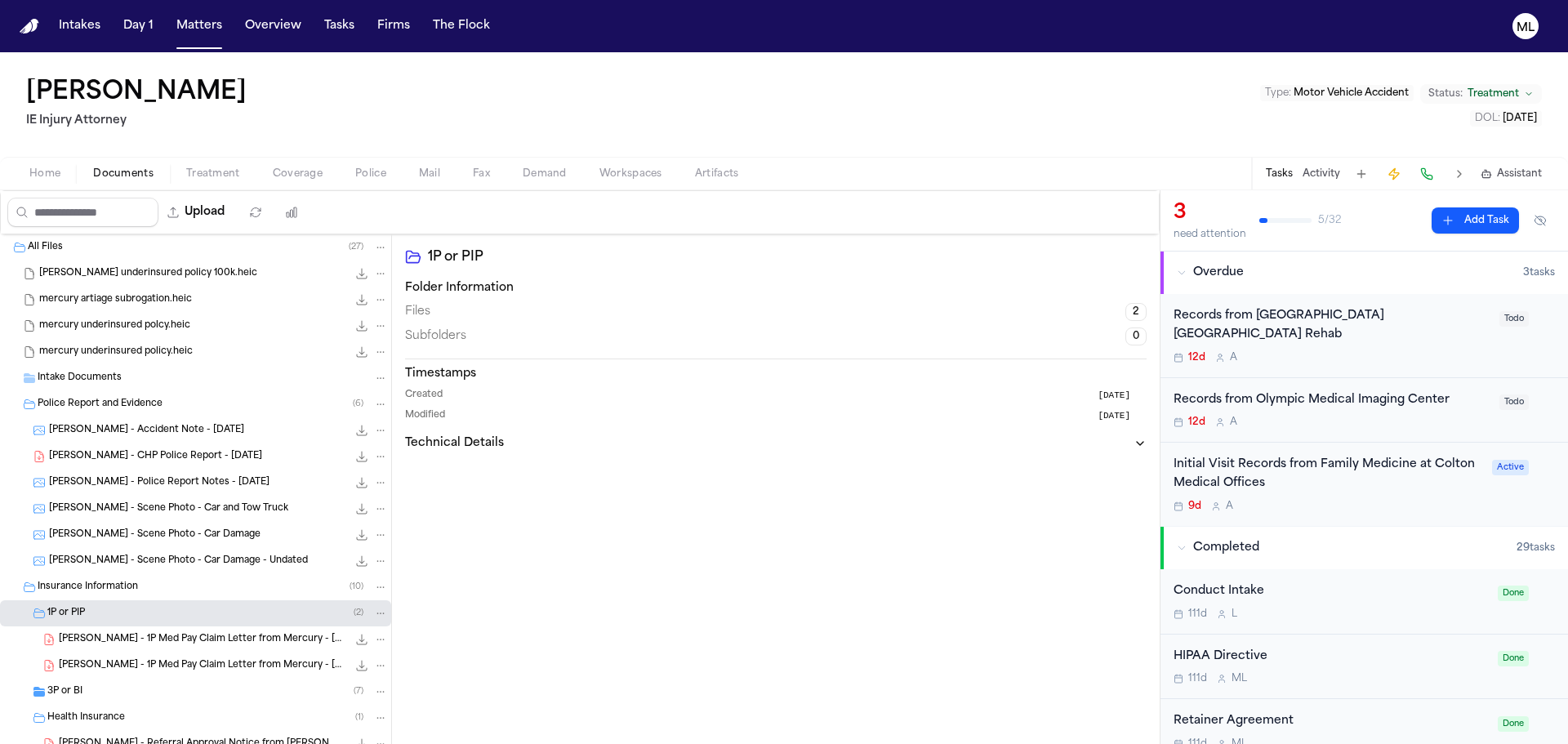
click at [141, 685] on div "3P or BI ( 7 )" at bounding box center [218, 691] width 341 height 14
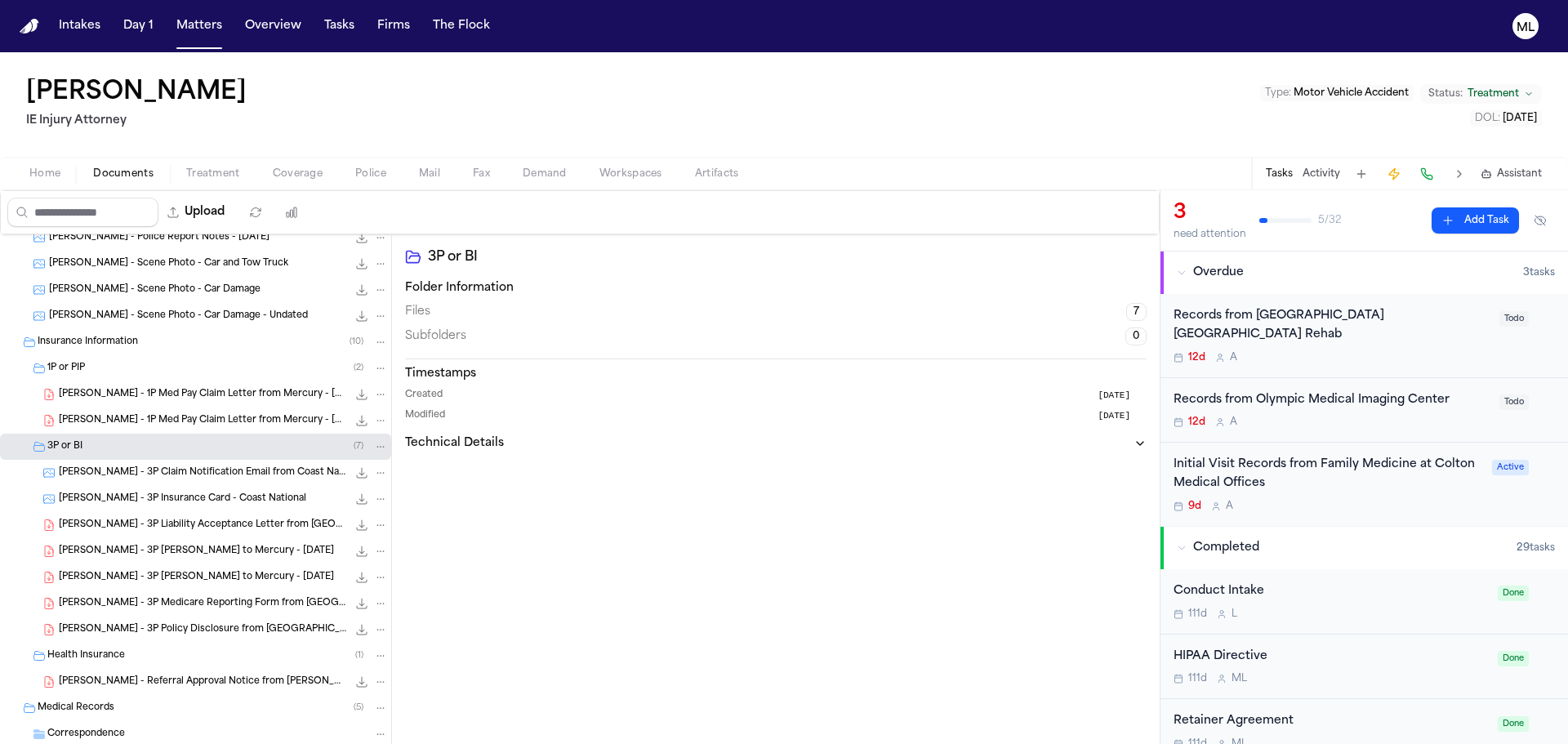
scroll to position [326, 0]
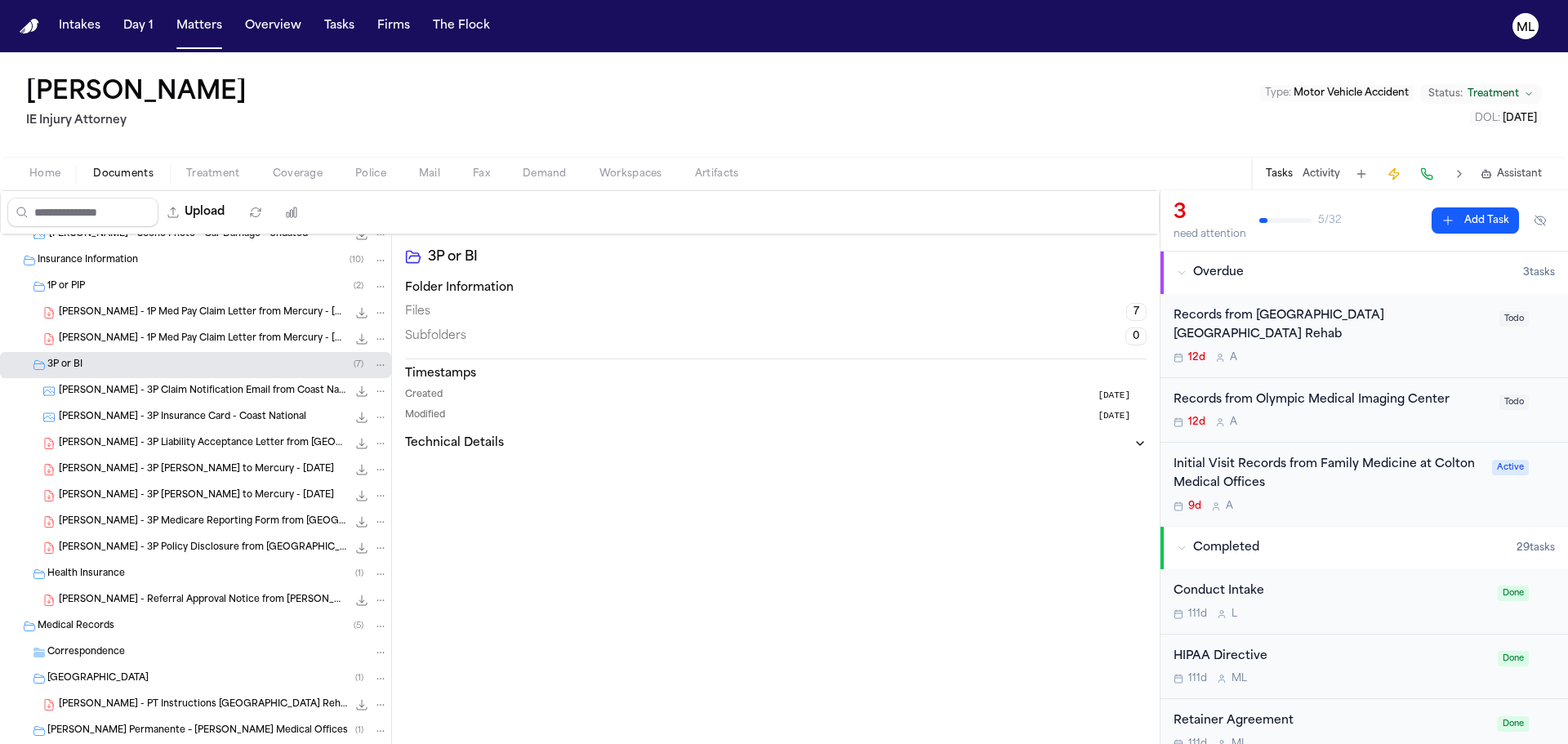
click at [181, 412] on span "B. Arteaga - 3P Insurance Card - Coast National" at bounding box center [182, 417] width 247 height 13
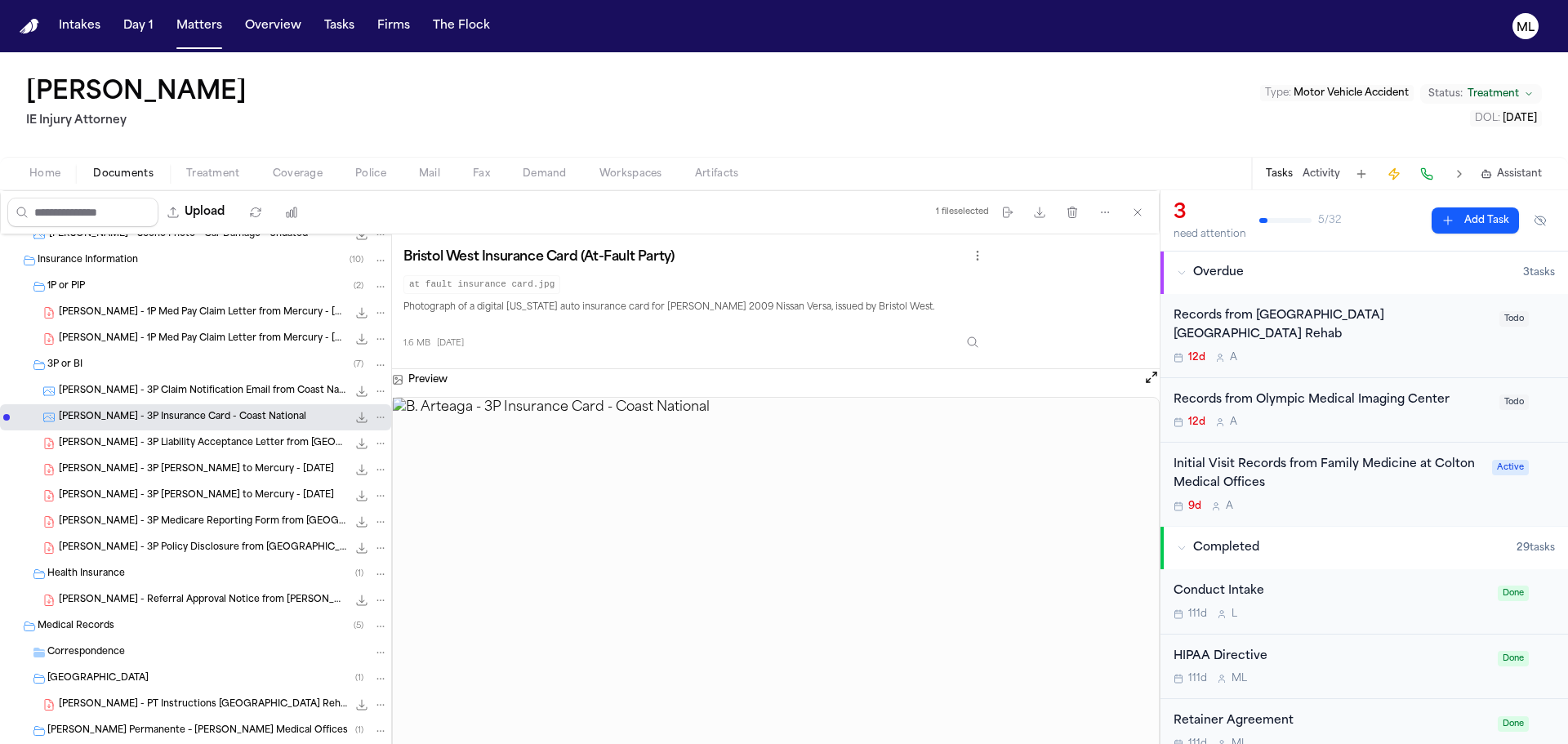
click at [191, 381] on div "B. Arteaga - 3P Claim Notification Email from Coast National 197.4 KB • JPEG" at bounding box center [195, 391] width 391 height 26
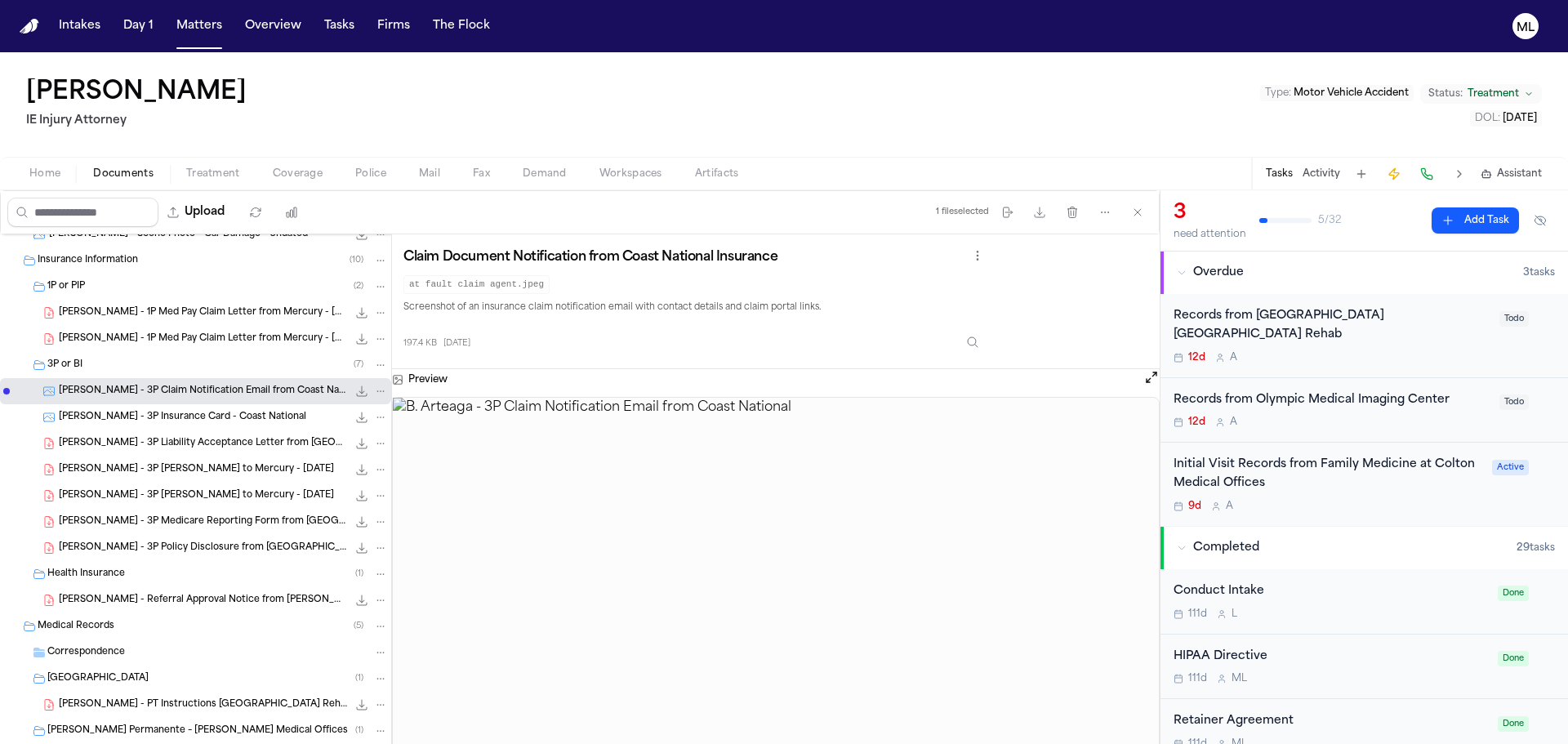
click at [1431, 423] on div "12d A" at bounding box center [1332, 421] width 316 height 13
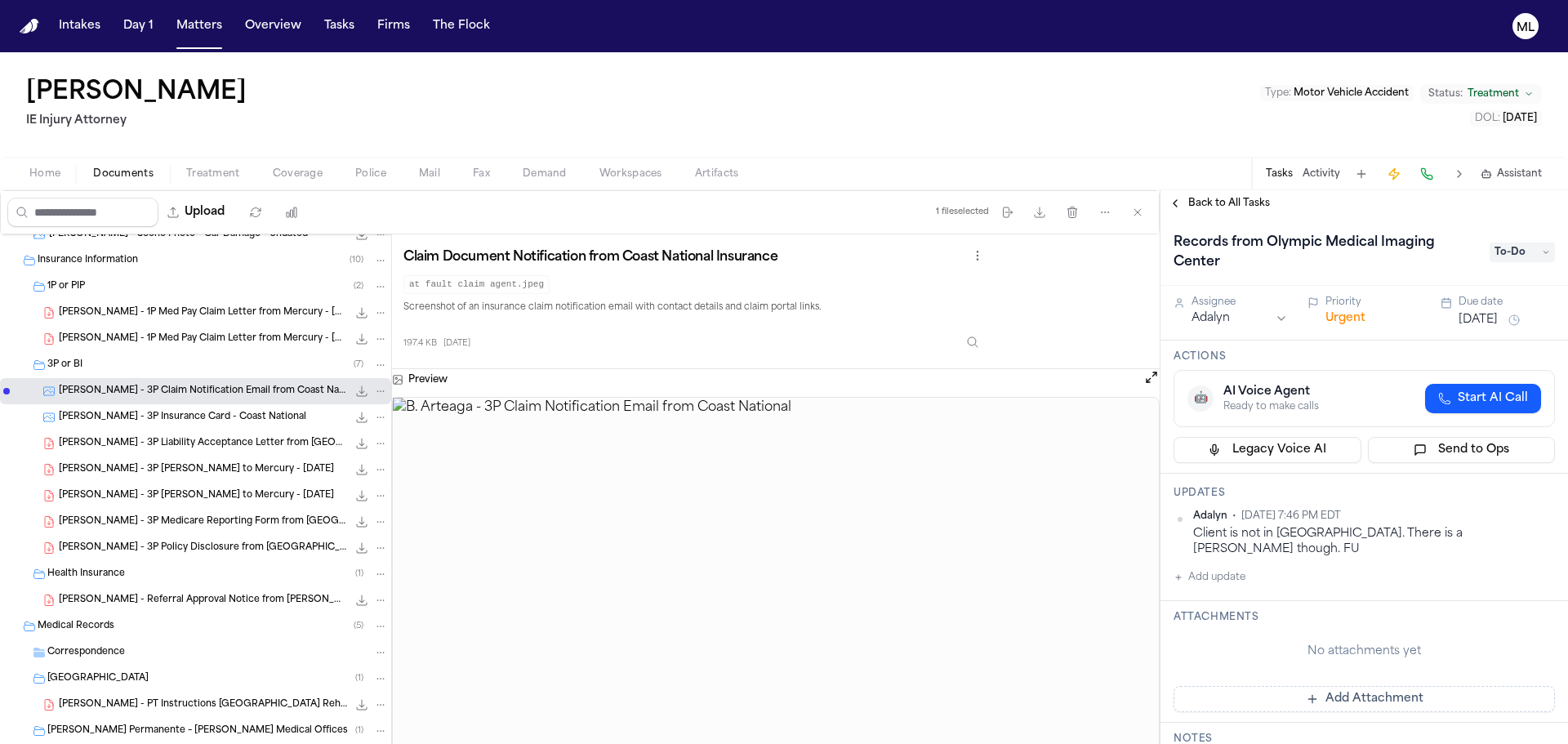
click at [1204, 199] on span "Back to All Tasks" at bounding box center [1229, 203] width 82 height 13
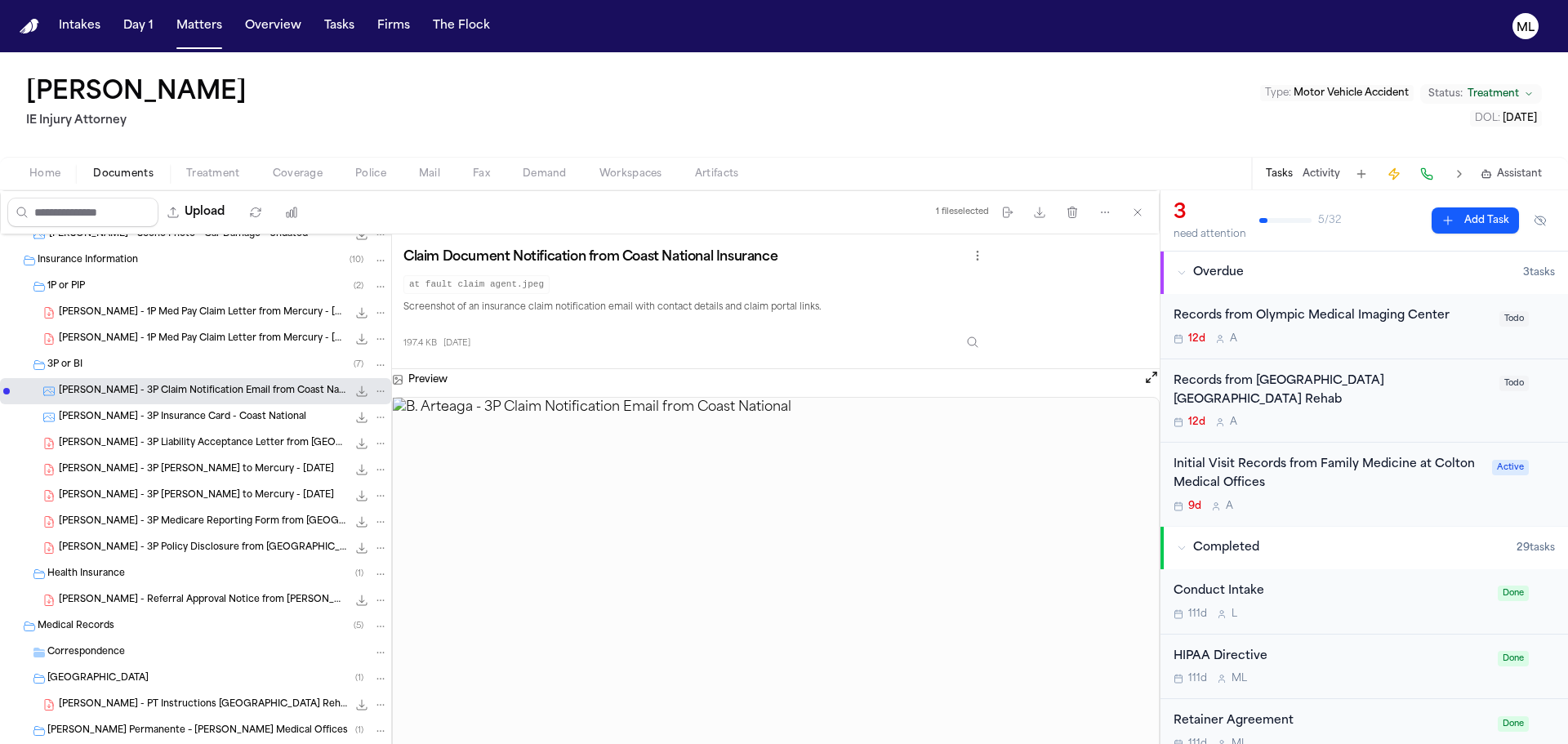
click at [1332, 339] on div "12d A" at bounding box center [1332, 339] width 316 height 13
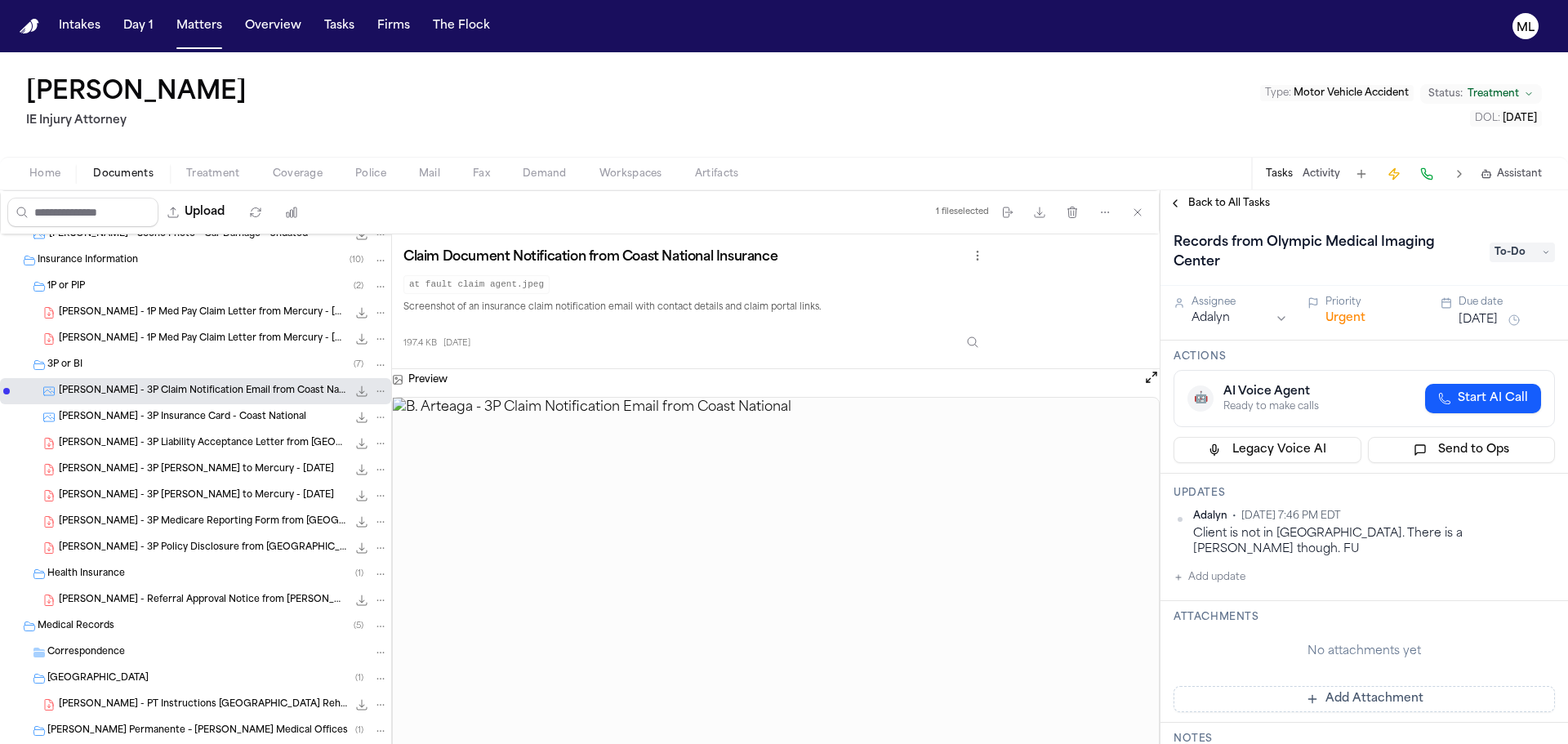
click at [1220, 205] on span "Back to All Tasks" at bounding box center [1229, 203] width 82 height 13
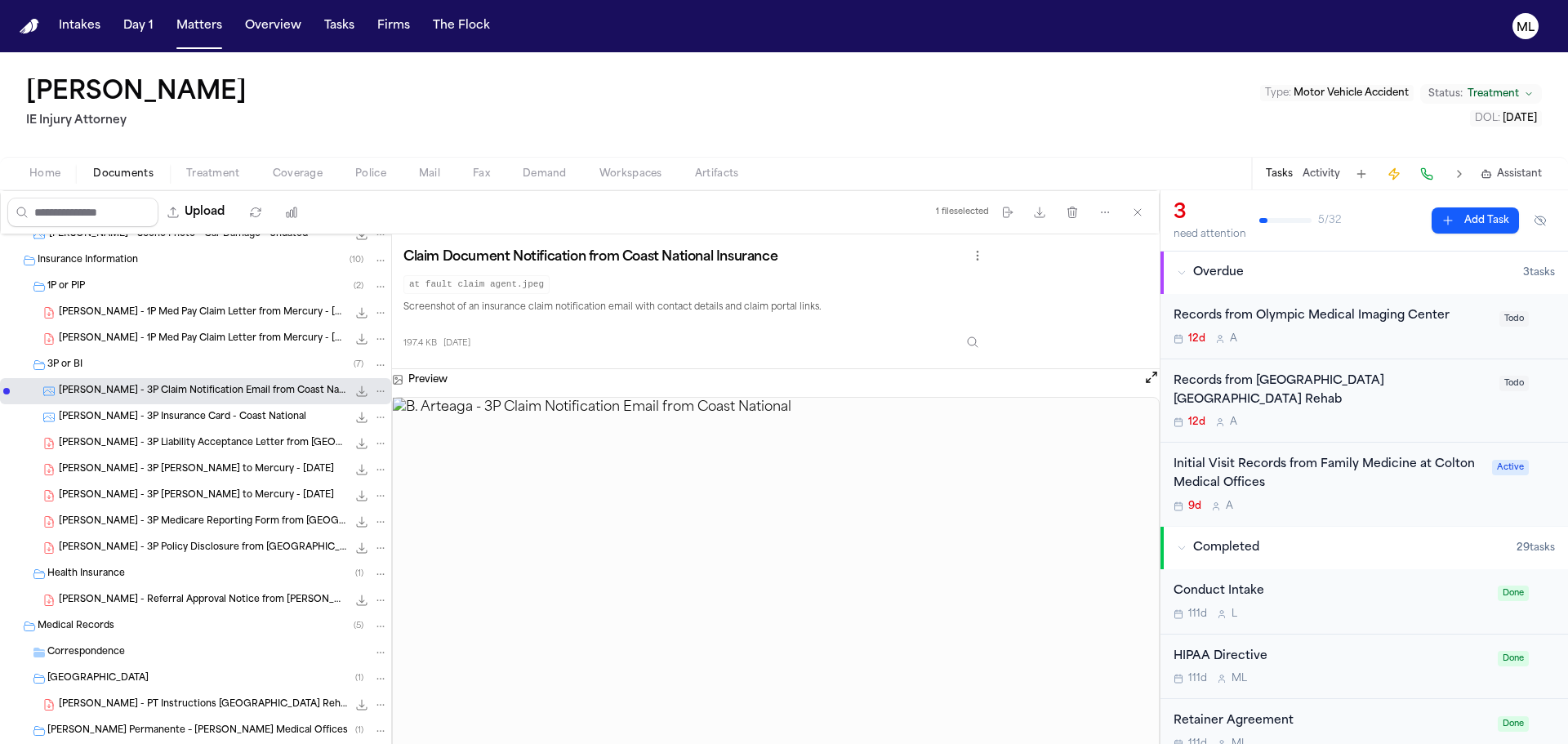
click at [1374, 410] on div "Records from San Antonio Regional Hospital Rancho San Antonio Rehab 12d A" at bounding box center [1332, 401] width 316 height 58
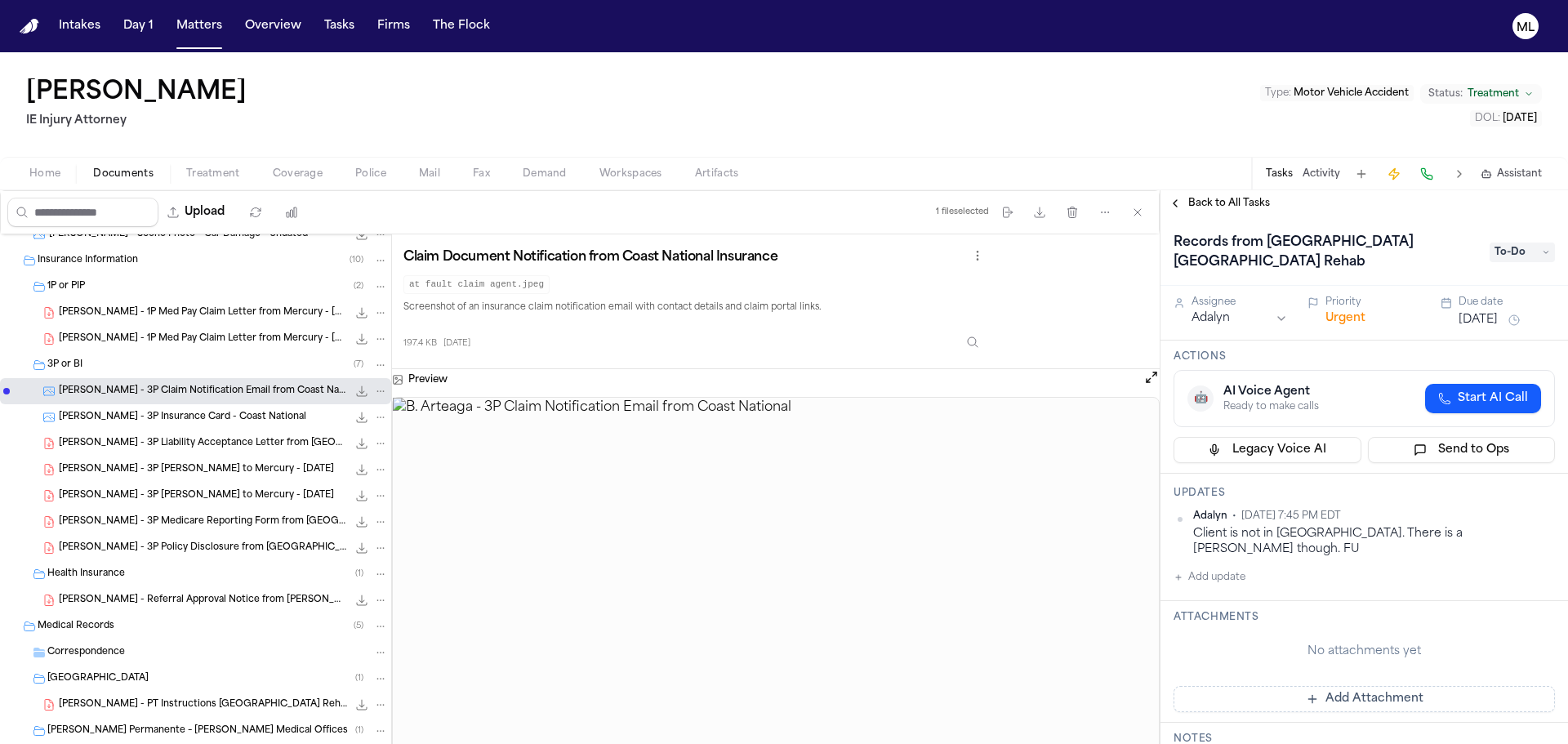
click at [1234, 195] on div "Back to All Tasks" at bounding box center [1364, 203] width 407 height 26
click at [1225, 199] on span "Back to All Tasks" at bounding box center [1229, 203] width 82 height 13
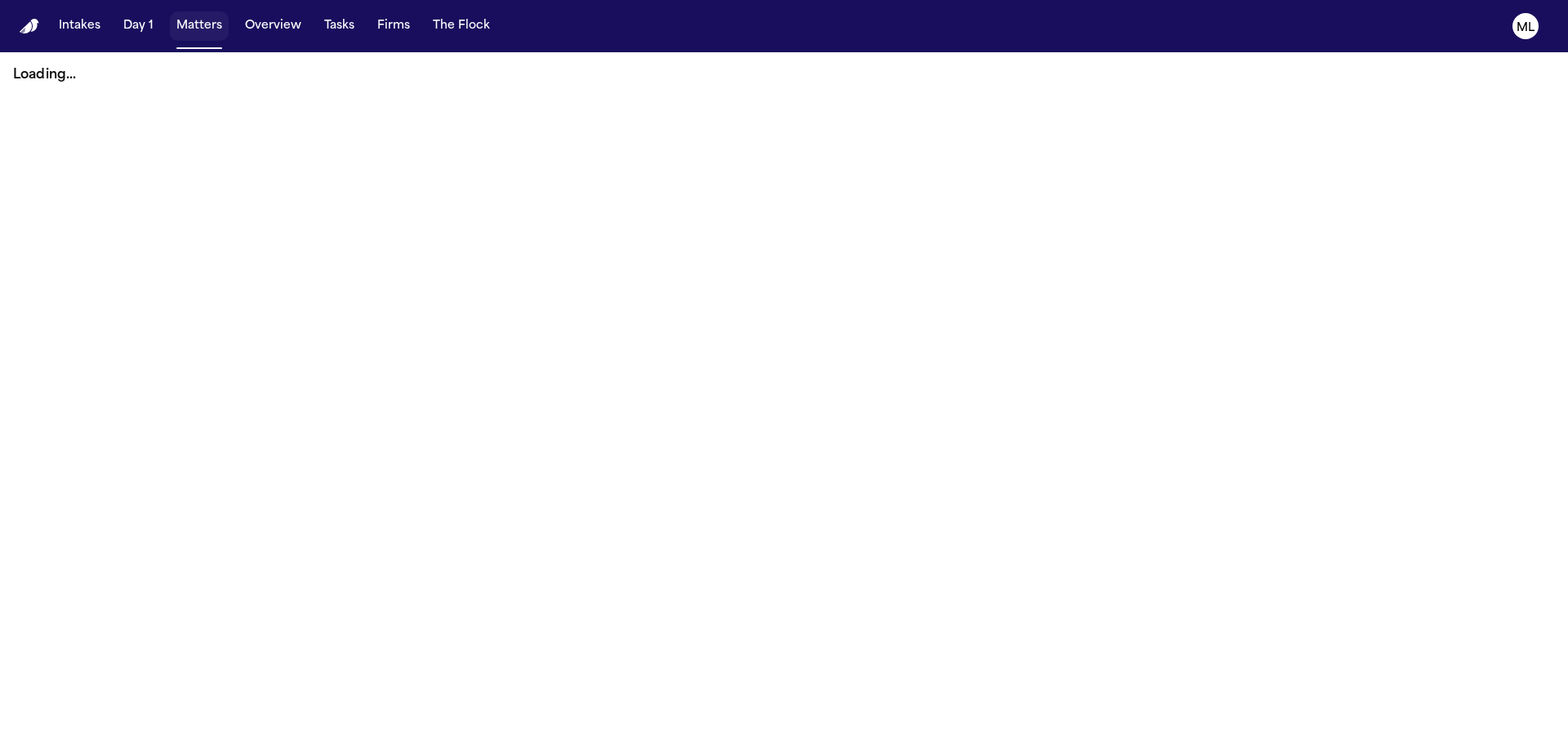
click at [208, 29] on button "Matters" at bounding box center [199, 26] width 58 height 30
